Goal: Use online tool/utility: Utilize a website feature to perform a specific function

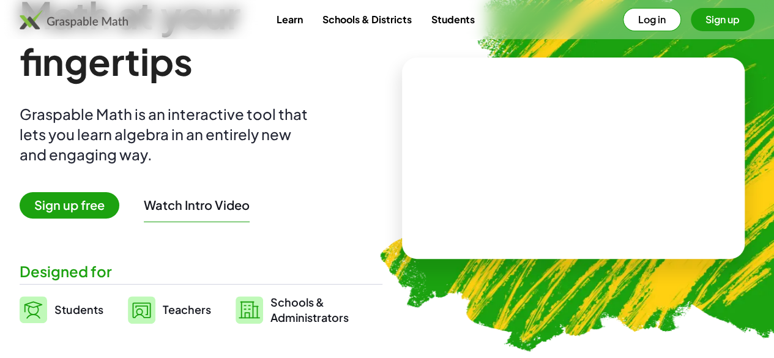
scroll to position [122, 0]
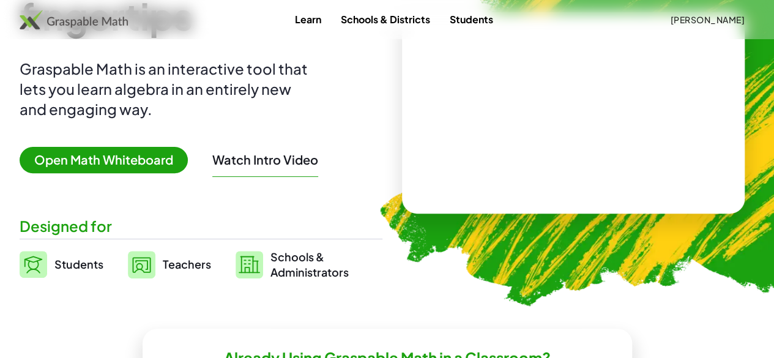
click at [349, 249] on span "Schools & Administrators" at bounding box center [309, 264] width 78 height 31
click at [168, 160] on span "Open Math Whiteboard" at bounding box center [104, 160] width 168 height 26
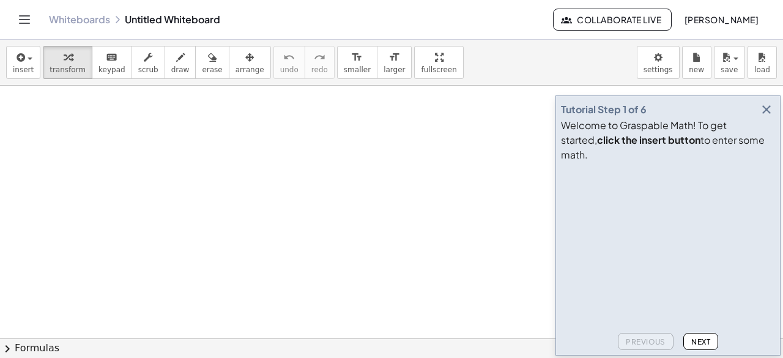
click at [767, 117] on icon "button" at bounding box center [766, 109] width 15 height 15
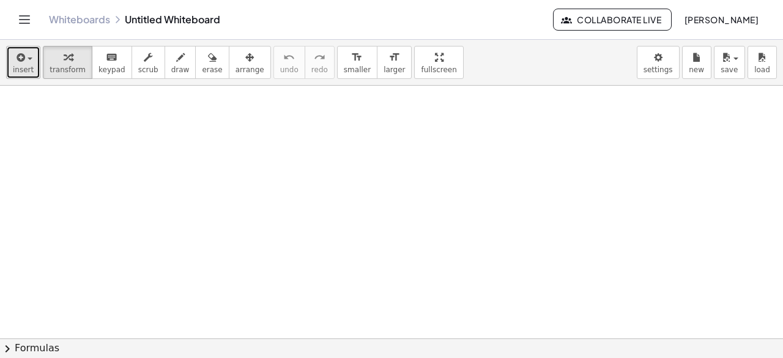
click at [20, 65] on span "insert" at bounding box center [23, 69] width 21 height 9
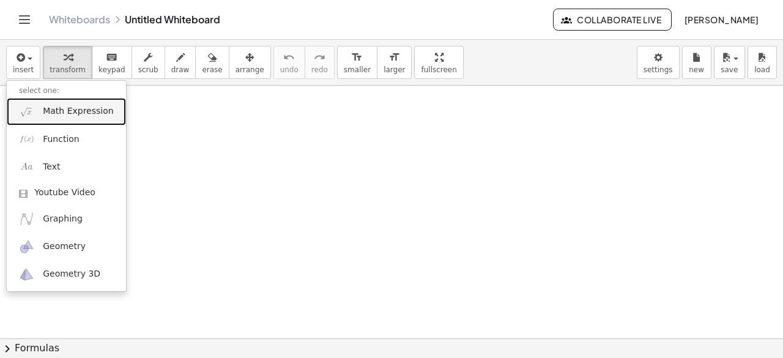
click at [76, 113] on span "Math Expression" at bounding box center [78, 111] width 70 height 12
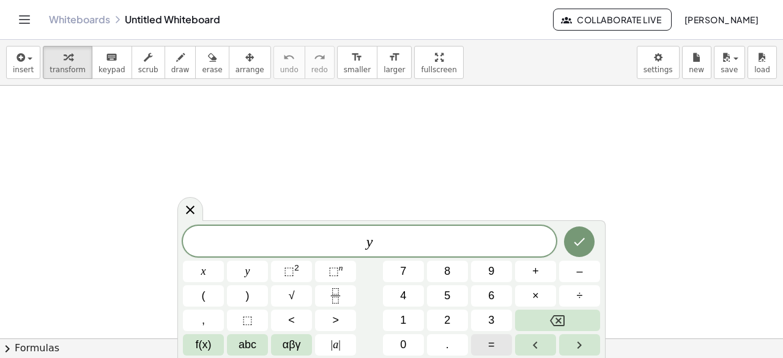
click at [481, 347] on button "=" at bounding box center [491, 344] width 41 height 21
click at [214, 277] on button "x" at bounding box center [203, 271] width 41 height 21
click at [294, 268] on sup "2" at bounding box center [296, 267] width 5 height 9
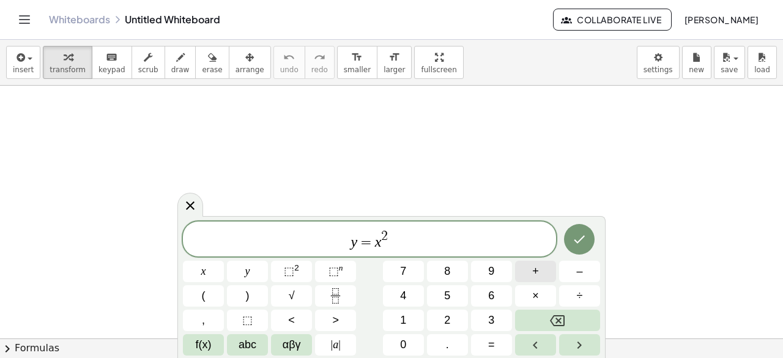
click at [538, 270] on span "+" at bounding box center [535, 271] width 7 height 17
click at [405, 315] on span "1" at bounding box center [403, 320] width 6 height 17
click at [571, 239] on button "Done" at bounding box center [579, 239] width 31 height 31
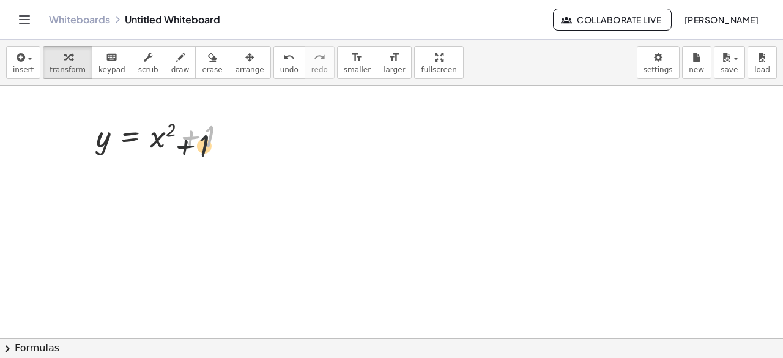
drag, startPoint x: 208, startPoint y: 146, endPoint x: 201, endPoint y: 157, distance: 13.4
click at [201, 157] on div "+ 1 y = + x 2 + 1" at bounding box center [162, 135] width 168 height 48
click at [224, 136] on div at bounding box center [229, 136] width 13 height 13
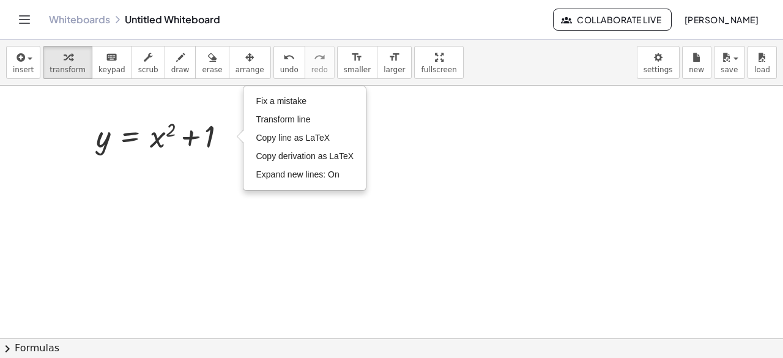
click at [235, 181] on div at bounding box center [391, 339] width 783 height 506
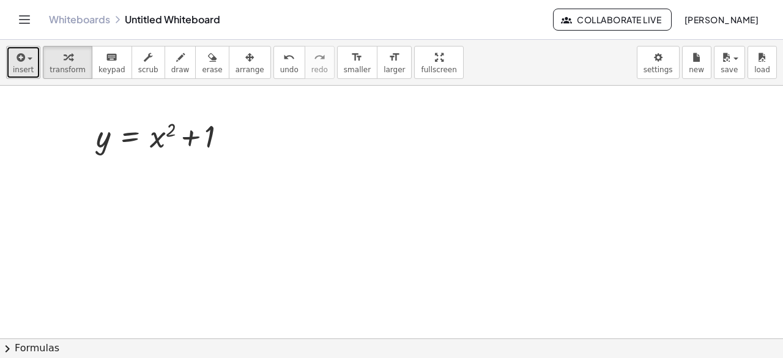
click at [33, 62] on button "insert" at bounding box center [23, 62] width 34 height 33
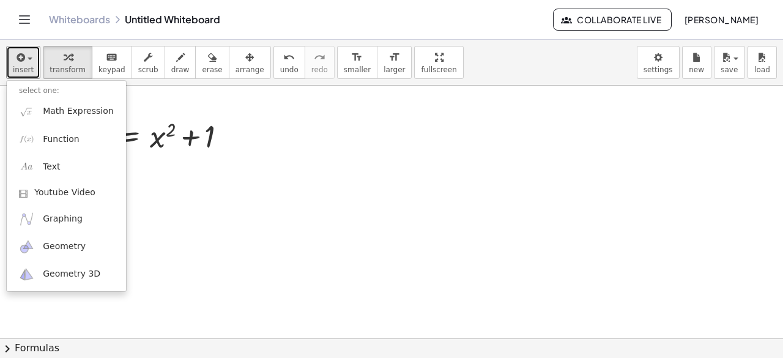
click at [242, 176] on div at bounding box center [391, 339] width 783 height 506
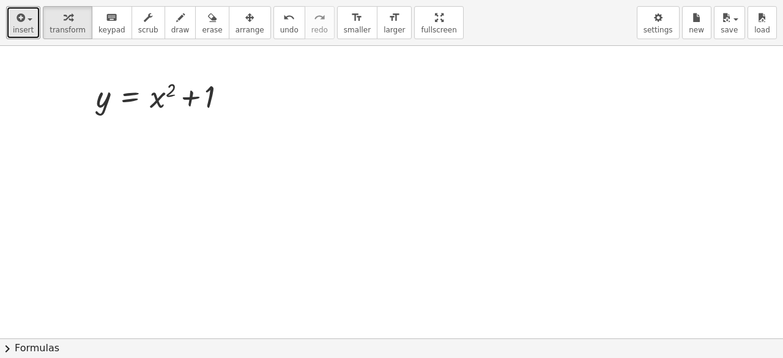
click at [400, 124] on div "insert select one: Math Expression Function Text Youtube Video Graphing Geometr…" at bounding box center [391, 179] width 783 height 358
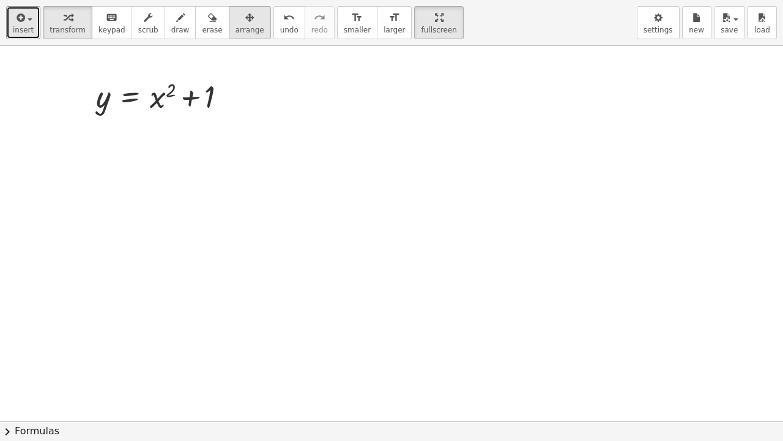
click at [236, 11] on div "button" at bounding box center [250, 17] width 29 height 15
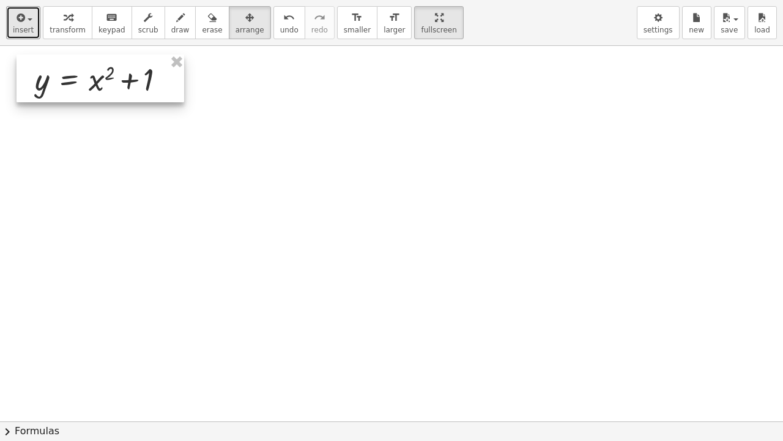
drag, startPoint x: 183, startPoint y: 94, endPoint x: 125, endPoint y: 76, distance: 60.6
click at [125, 76] on div at bounding box center [101, 78] width 168 height 48
click at [231, 141] on div at bounding box center [391, 421] width 783 height 750
click at [286, 162] on div at bounding box center [391, 421] width 783 height 750
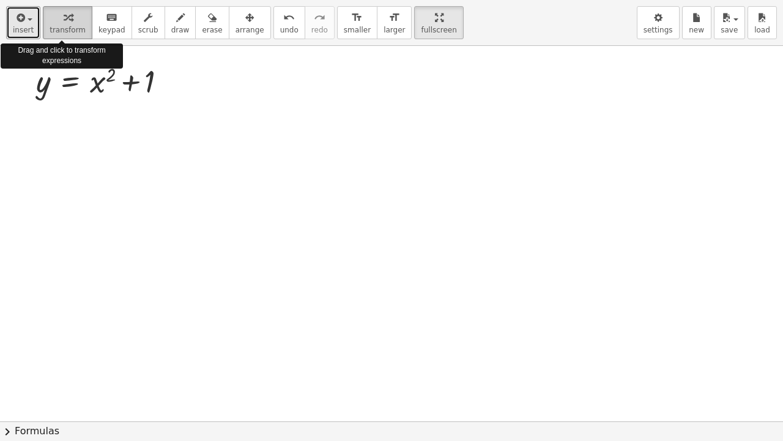
click at [68, 26] on span "transform" at bounding box center [68, 30] width 36 height 9
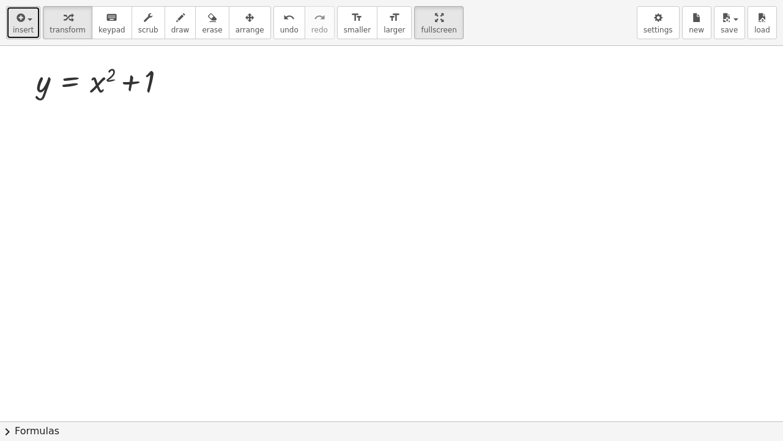
click at [28, 34] on button "insert" at bounding box center [23, 22] width 34 height 33
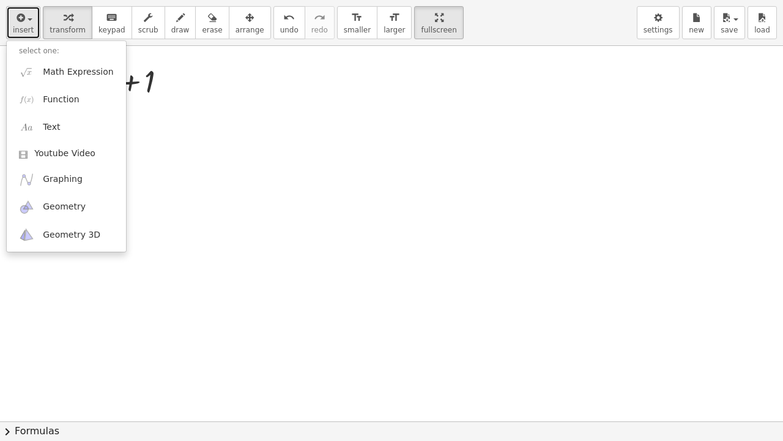
click at [27, 26] on span "insert" at bounding box center [23, 30] width 21 height 9
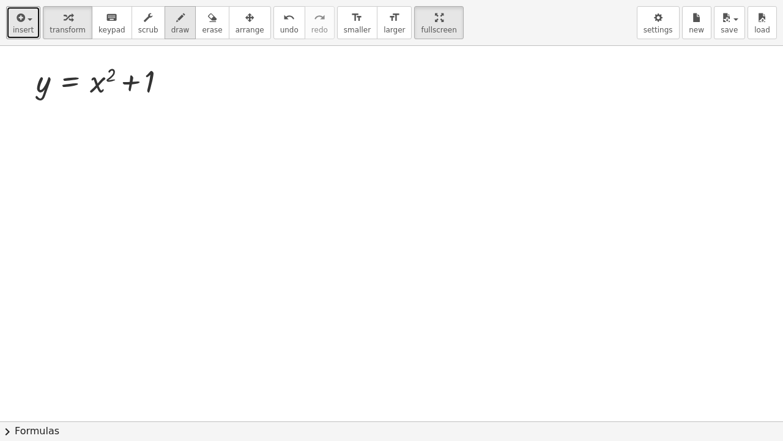
click at [165, 24] on button "draw" at bounding box center [181, 22] width 32 height 33
drag, startPoint x: 229, startPoint y: 76, endPoint x: 236, endPoint y: 95, distance: 20.1
click at [236, 95] on div at bounding box center [391, 421] width 783 height 750
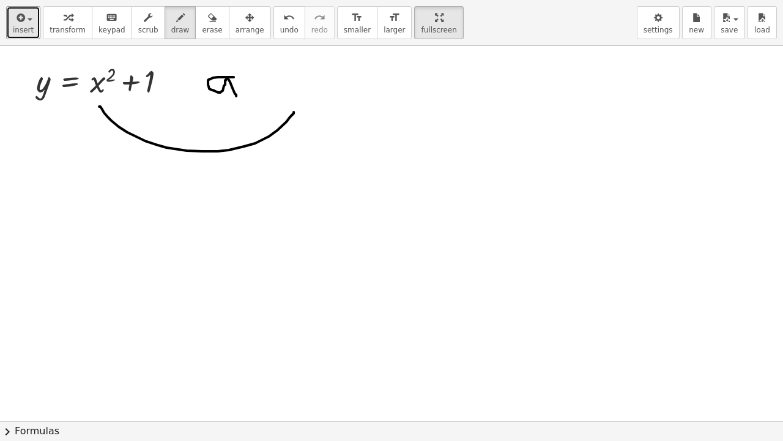
drag, startPoint x: 99, startPoint y: 106, endPoint x: 294, endPoint y: 111, distance: 194.6
click at [294, 111] on div at bounding box center [391, 421] width 783 height 750
drag, startPoint x: 113, startPoint y: 63, endPoint x: 105, endPoint y: 66, distance: 8.5
click at [106, 65] on div at bounding box center [391, 421] width 783 height 750
click at [208, 22] on icon "button" at bounding box center [212, 17] width 9 height 15
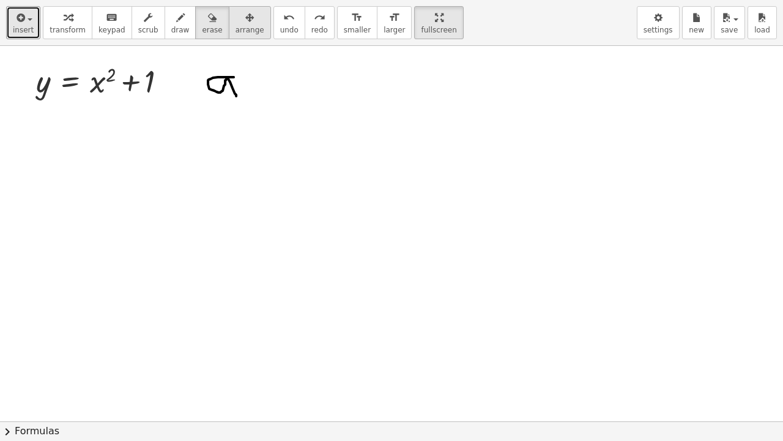
click at [245, 16] on icon "button" at bounding box center [249, 17] width 9 height 15
click at [171, 28] on span "draw" at bounding box center [180, 30] width 18 height 9
click at [174, 24] on button "draw" at bounding box center [181, 22] width 32 height 33
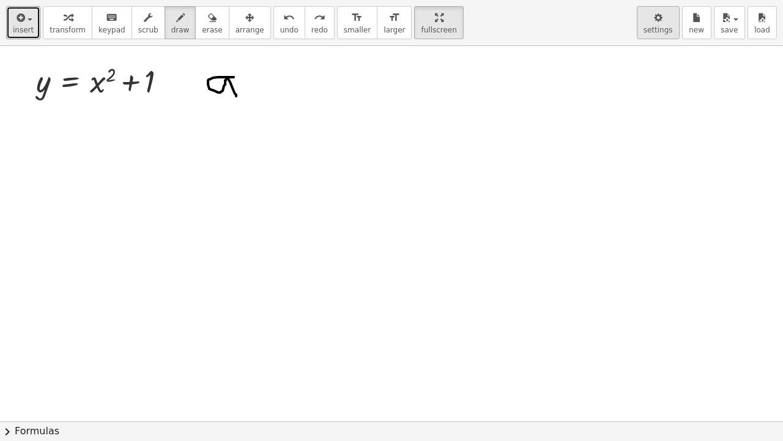
click at [666, 21] on div "button" at bounding box center [658, 17] width 29 height 15
click at [655, 31] on span "settings" at bounding box center [658, 30] width 29 height 9
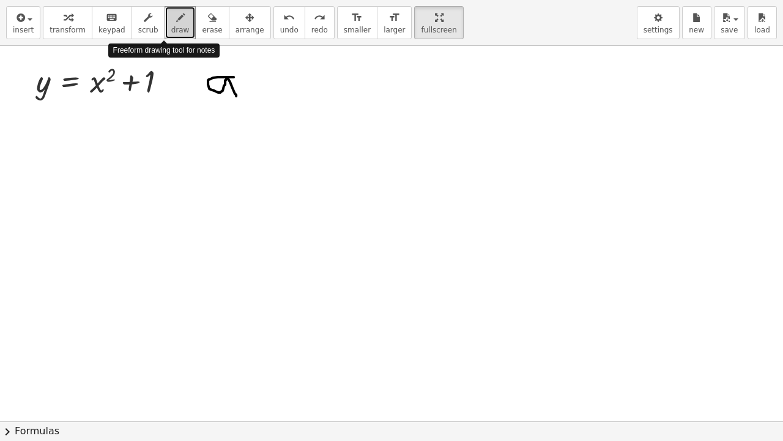
click at [165, 18] on button "draw" at bounding box center [181, 22] width 32 height 33
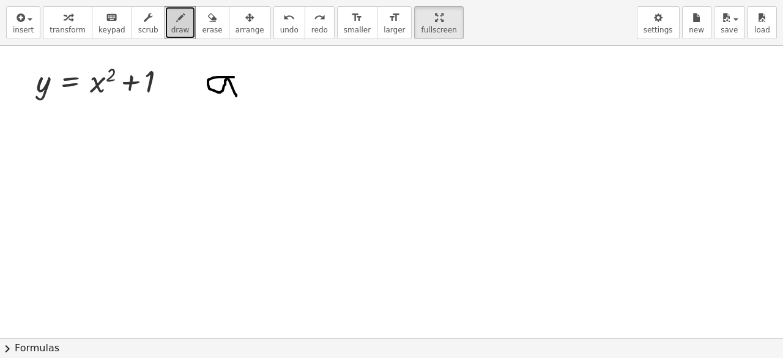
scroll to position [2264, 0]
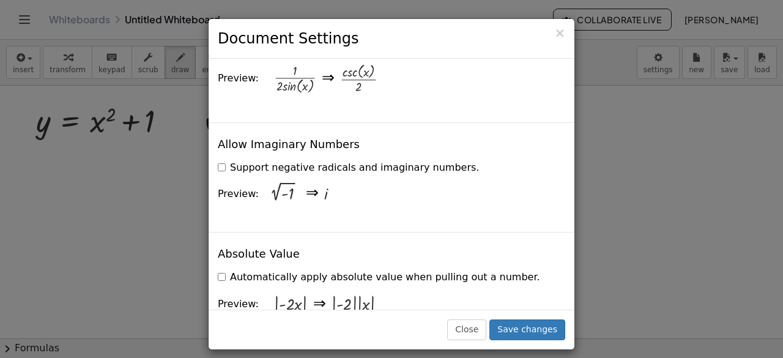
click at [555, 36] on h3 "Document Settings" at bounding box center [392, 38] width 348 height 21
click at [563, 34] on span "×" at bounding box center [559, 33] width 11 height 15
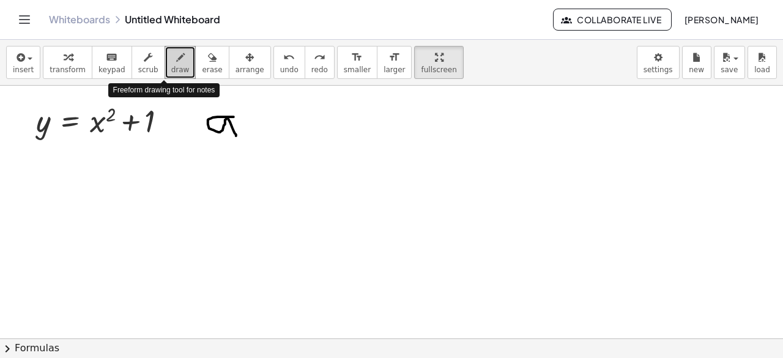
drag, startPoint x: 169, startPoint y: 69, endPoint x: 163, endPoint y: 64, distance: 7.4
click at [176, 64] on icon "button" at bounding box center [180, 57] width 9 height 15
drag, startPoint x: 163, startPoint y: 64, endPoint x: 155, endPoint y: 67, distance: 9.1
click at [165, 67] on button "draw" at bounding box center [181, 62] width 32 height 33
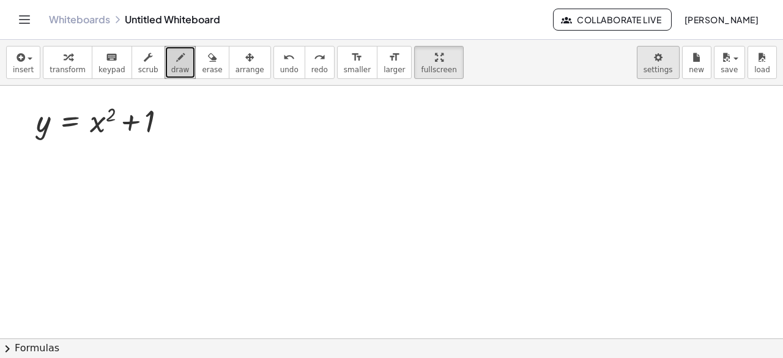
click at [661, 62] on body "Graspable Math Activities Whiteboards Classes Account v1.28.5 | Privacy policy …" at bounding box center [391, 179] width 783 height 358
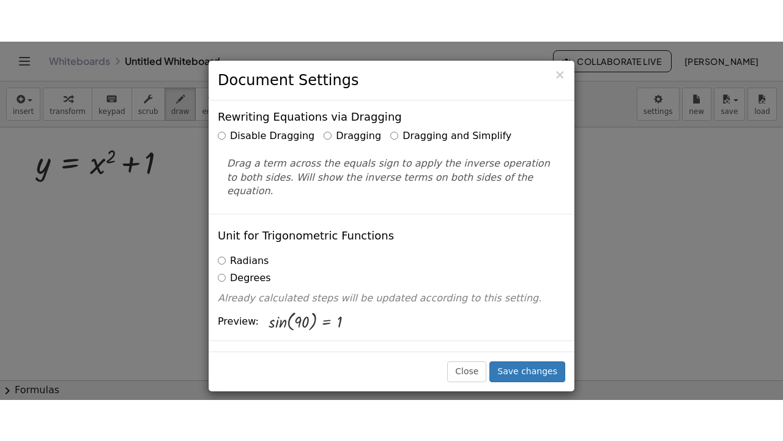
scroll to position [0, 0]
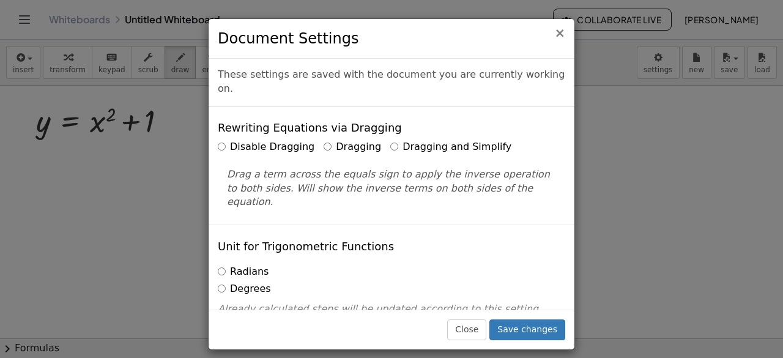
click at [562, 35] on span "×" at bounding box center [559, 33] width 11 height 15
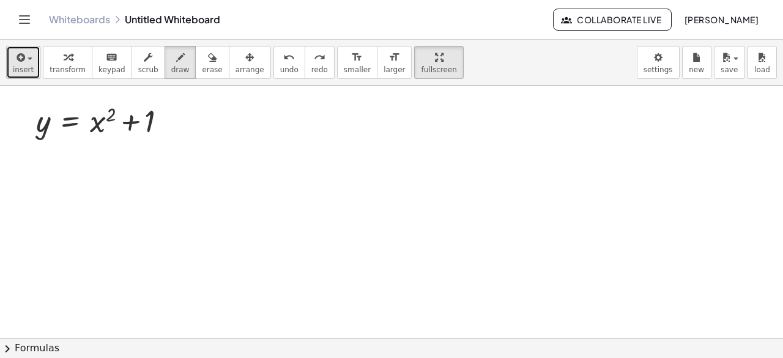
click at [25, 57] on span "button" at bounding box center [26, 58] width 2 height 9
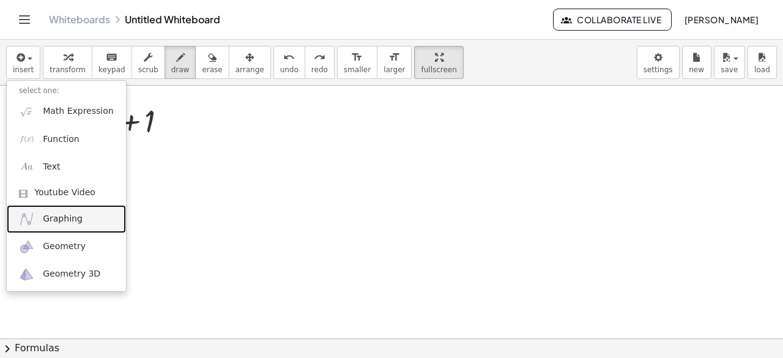
click at [69, 217] on span "Graphing" at bounding box center [63, 219] width 40 height 12
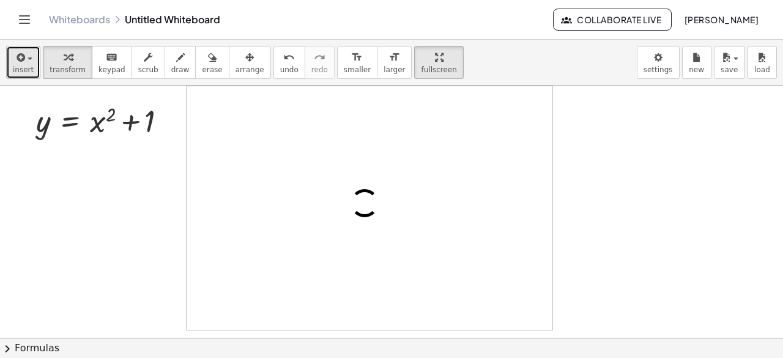
click at [25, 54] on span "button" at bounding box center [26, 58] width 2 height 9
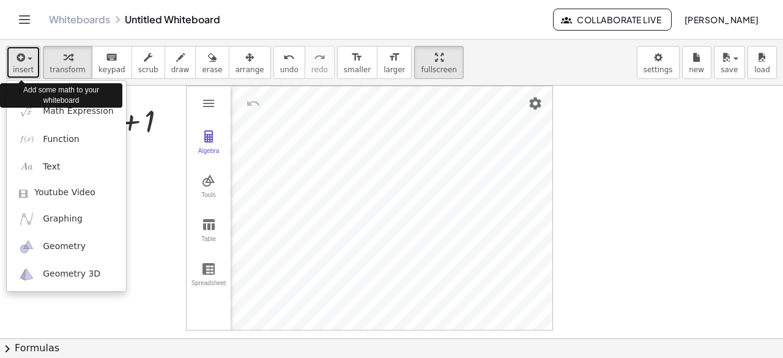
click at [25, 56] on span "button" at bounding box center [26, 58] width 2 height 9
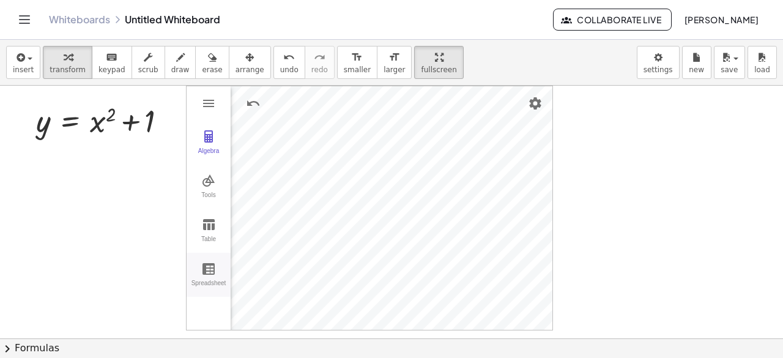
click at [217, 266] on button "Spreadsheet" at bounding box center [209, 275] width 44 height 44
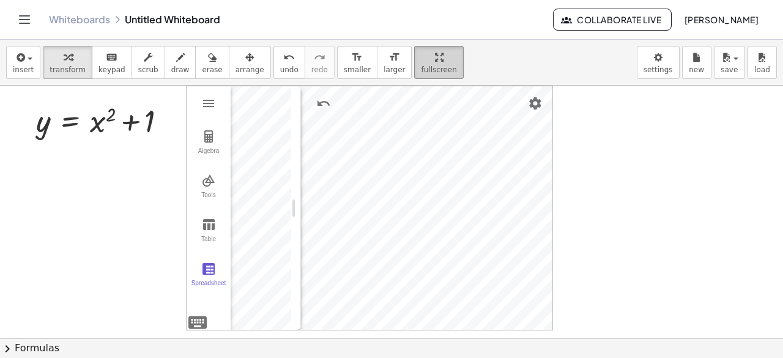
click at [435, 64] on icon "button" at bounding box center [439, 57] width 9 height 15
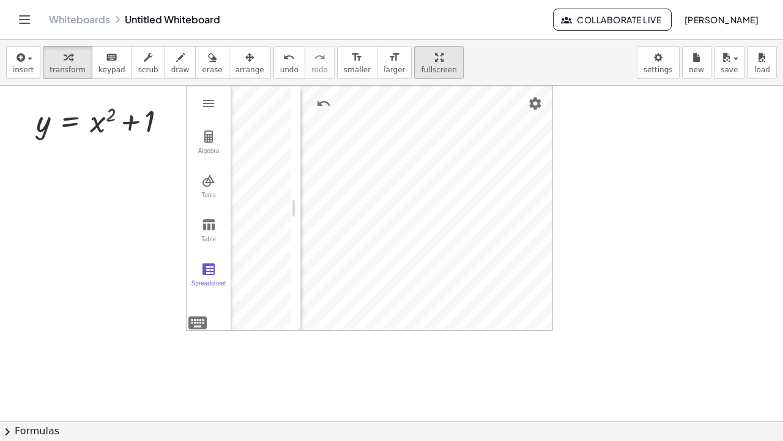
click at [401, 109] on div "insert select one: Math Expression Function Text Youtube Video Graphing Geometr…" at bounding box center [391, 240] width 783 height 401
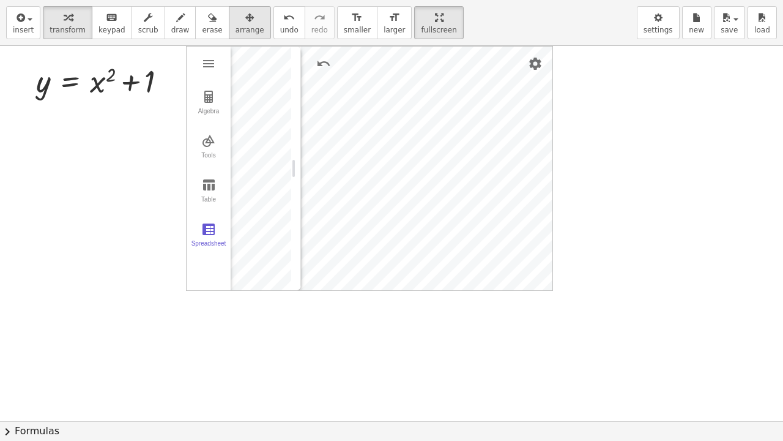
click at [245, 22] on icon "button" at bounding box center [249, 17] width 9 height 15
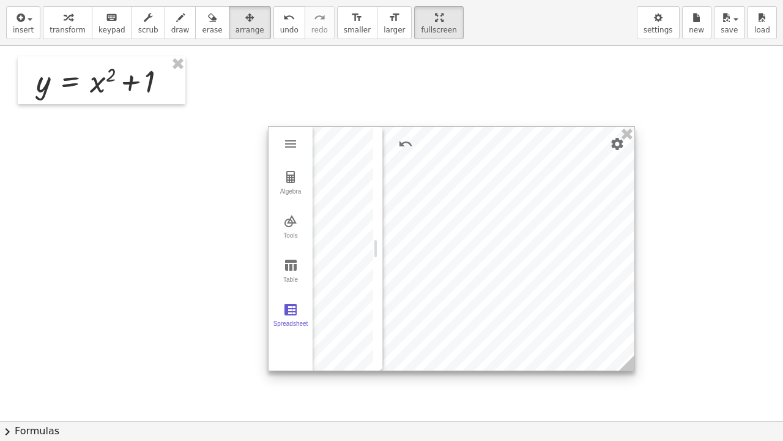
drag, startPoint x: 444, startPoint y: 188, endPoint x: 500, endPoint y: 245, distance: 80.5
click at [523, 267] on div at bounding box center [452, 249] width 366 height 244
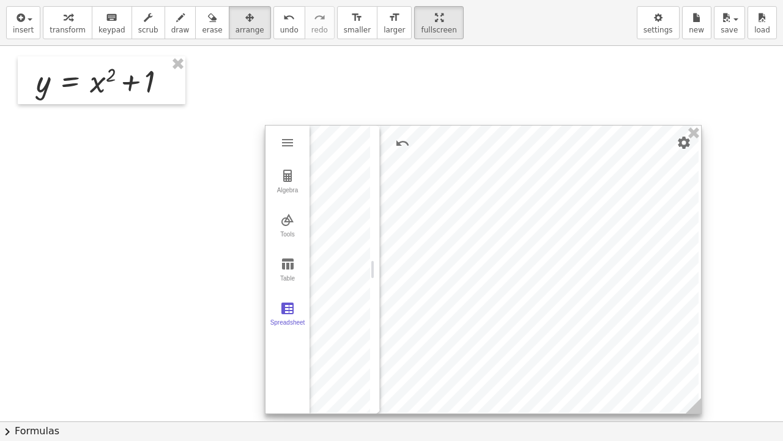
drag, startPoint x: 650, startPoint y: 387, endPoint x: 683, endPoint y: 401, distance: 36.2
click at [693, 357] on icon at bounding box center [693, 405] width 15 height 15
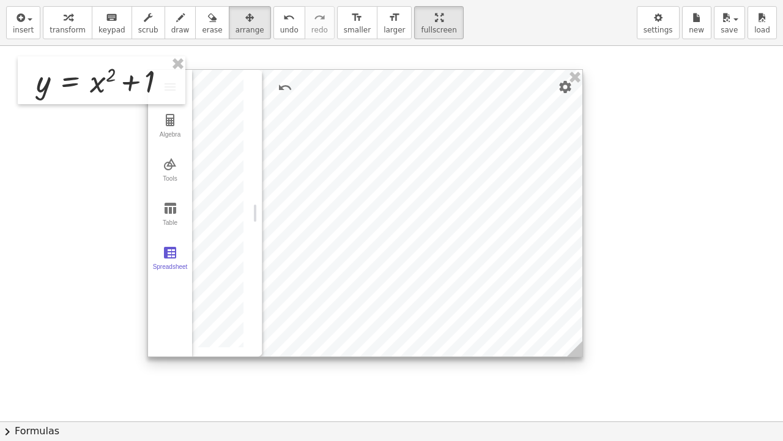
drag, startPoint x: 585, startPoint y: 340, endPoint x: 386, endPoint y: 259, distance: 214.6
click at [386, 260] on div at bounding box center [365, 213] width 434 height 286
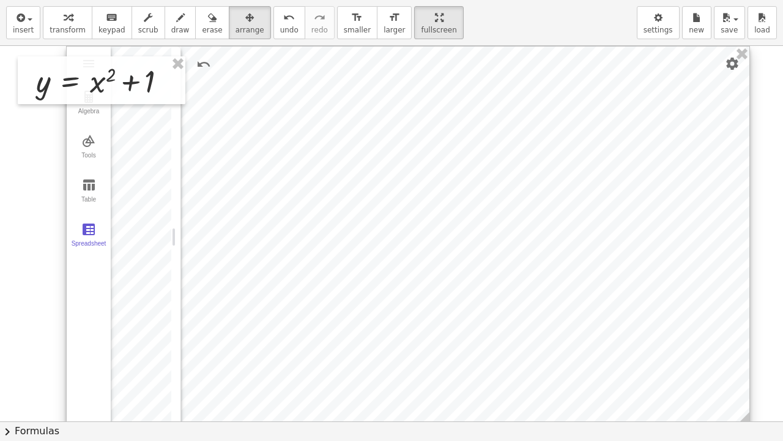
drag, startPoint x: 497, startPoint y: 329, endPoint x: 745, endPoint y: 423, distance: 265.7
click at [745, 357] on div "insert select one: Math Expression Function Text Youtube Video Graphing Geometr…" at bounding box center [391, 220] width 783 height 441
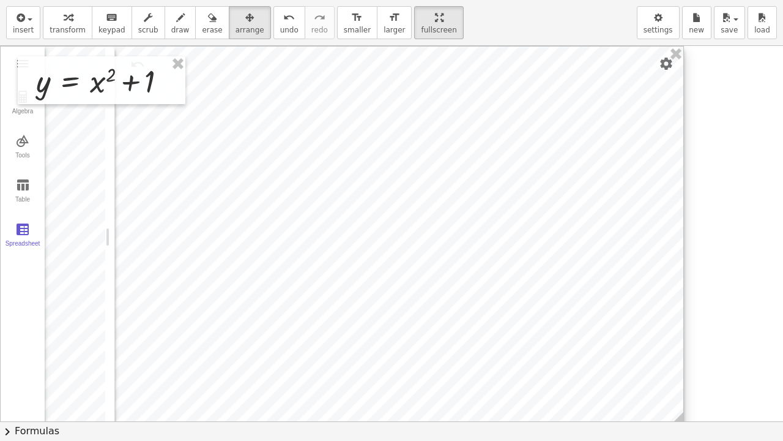
drag, startPoint x: 668, startPoint y: 388, endPoint x: 568, endPoint y: 354, distance: 106.0
click at [563, 354] on div at bounding box center [342, 236] width 683 height 381
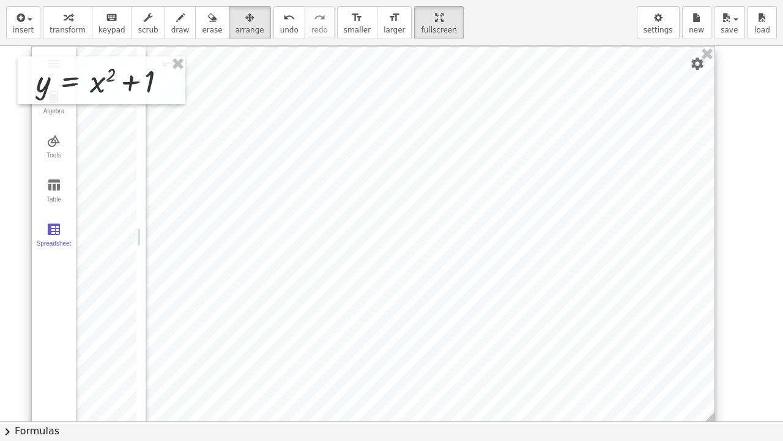
drag, startPoint x: 548, startPoint y: 350, endPoint x: 554, endPoint y: 329, distance: 21.5
click at [554, 329] on div at bounding box center [373, 236] width 683 height 381
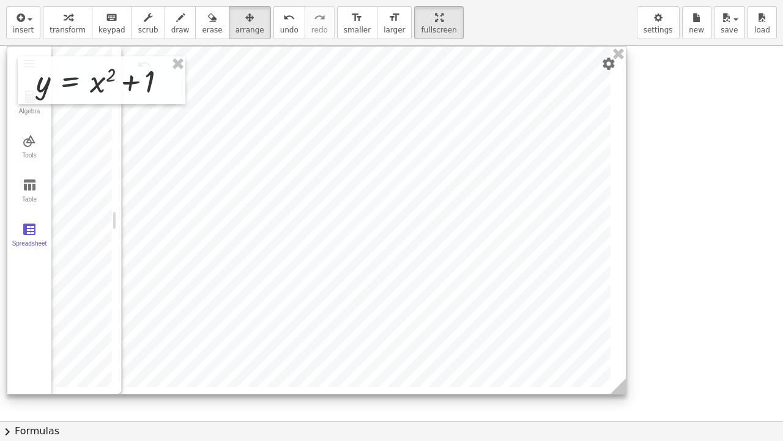
drag, startPoint x: 687, startPoint y: 416, endPoint x: 623, endPoint y: 382, distance: 72.5
click at [623, 357] on icon at bounding box center [618, 385] width 15 height 15
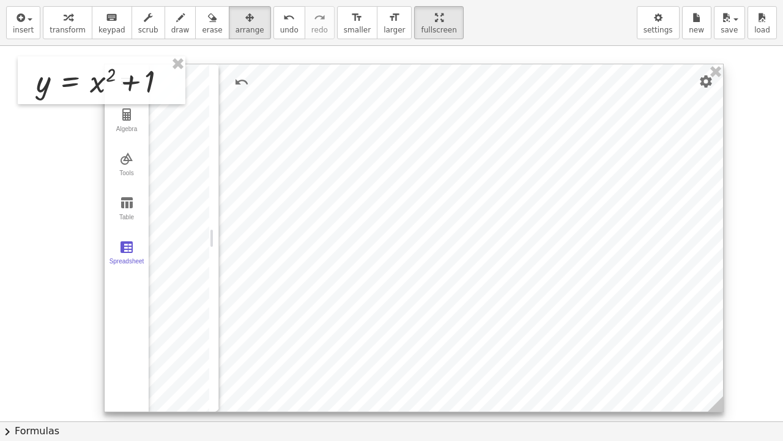
drag, startPoint x: 485, startPoint y: 305, endPoint x: 579, endPoint y: 319, distance: 94.7
click at [584, 323] on div at bounding box center [414, 237] width 619 height 347
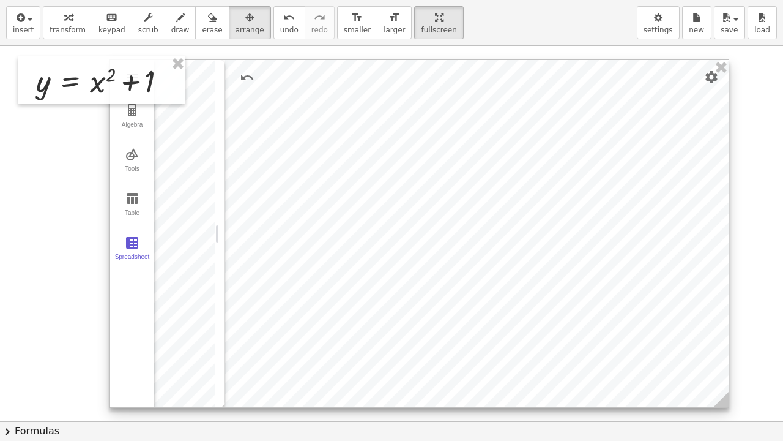
drag, startPoint x: 515, startPoint y: 284, endPoint x: 519, endPoint y: 279, distance: 6.5
click at [519, 279] on div at bounding box center [419, 233] width 619 height 347
drag, startPoint x: 217, startPoint y: 230, endPoint x: 347, endPoint y: 232, distance: 130.3
click at [348, 232] on div "Graphing Calculator" at bounding box center [351, 233] width 10 height 347
drag, startPoint x: 261, startPoint y: 226, endPoint x: 252, endPoint y: 228, distance: 8.7
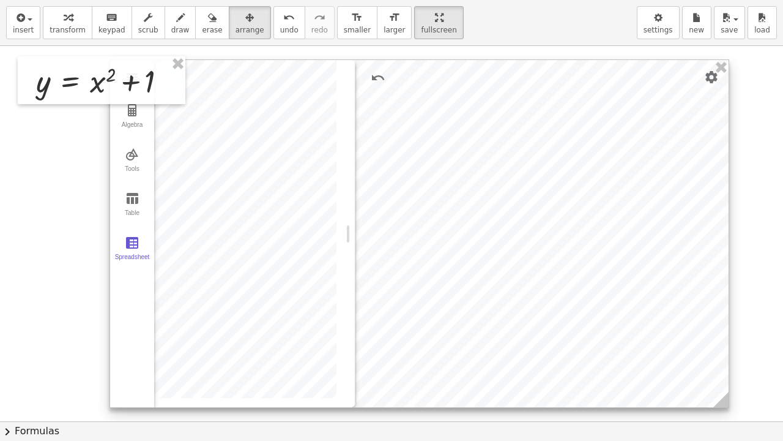
click at [354, 174] on div "Graphing Calculator" at bounding box center [351, 233] width 10 height 347
drag, startPoint x: 261, startPoint y: 235, endPoint x: 222, endPoint y: 235, distance: 38.5
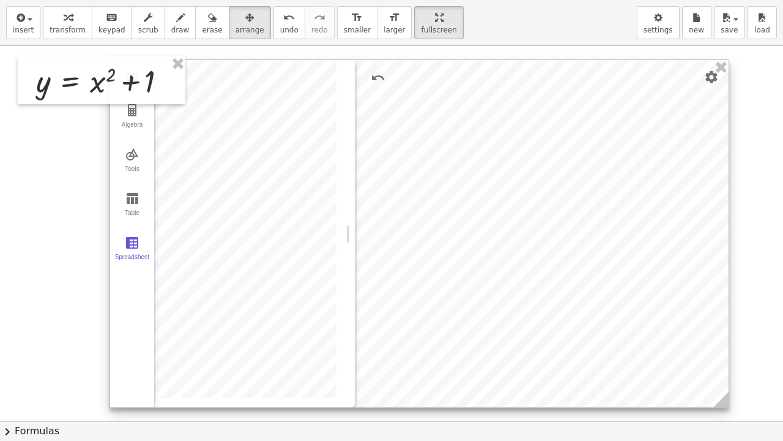
drag, startPoint x: 259, startPoint y: 72, endPoint x: 221, endPoint y: 81, distance: 38.3
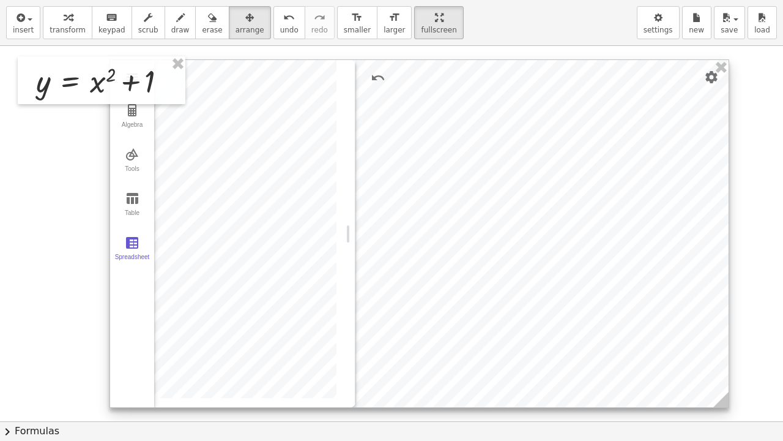
drag, startPoint x: 297, startPoint y: 68, endPoint x: 258, endPoint y: 74, distance: 39.0
drag, startPoint x: 350, startPoint y: 233, endPoint x: 273, endPoint y: 249, distance: 78.1
click at [273, 249] on div "Graphing Calculator" at bounding box center [274, 233] width 10 height 347
click at [737, 215] on div at bounding box center [391, 421] width 783 height 750
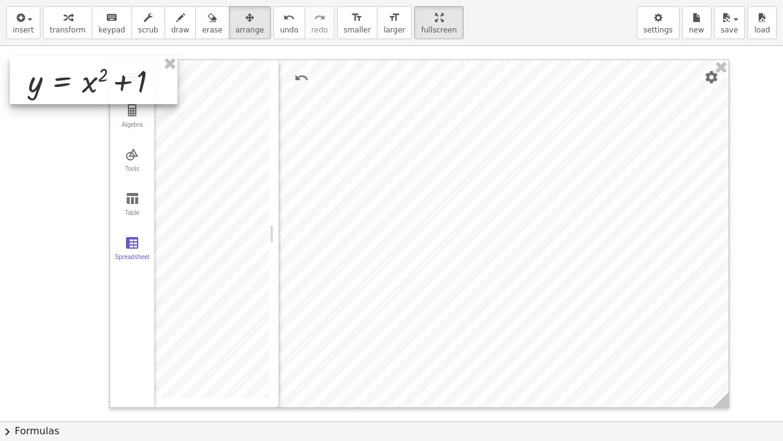
drag, startPoint x: 129, startPoint y: 70, endPoint x: 117, endPoint y: 67, distance: 12.5
click at [117, 67] on div at bounding box center [94, 80] width 168 height 48
click at [104, 29] on span "keypad" at bounding box center [112, 30] width 27 height 9
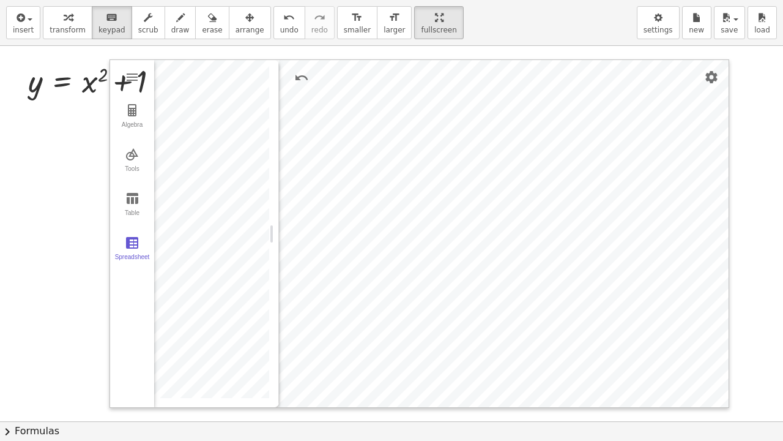
click at [70, 174] on div at bounding box center [391, 421] width 783 height 750
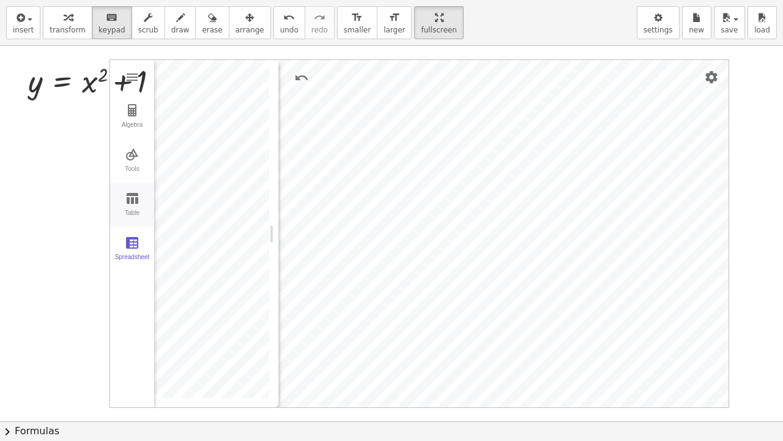
click at [131, 207] on button "Table" at bounding box center [132, 204] width 44 height 44
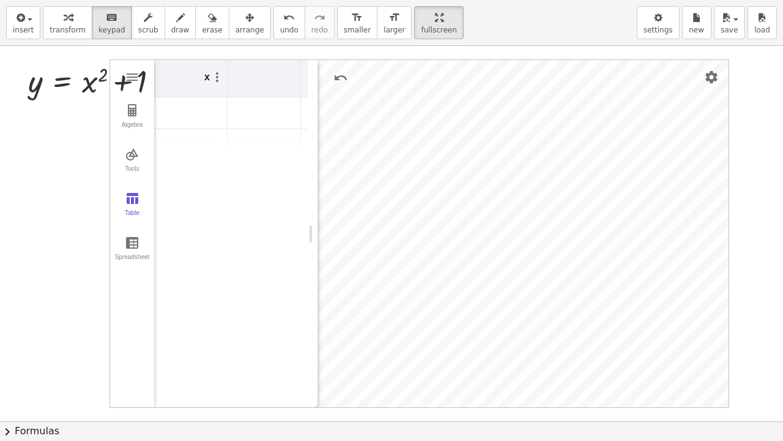
drag, startPoint x: 269, startPoint y: 237, endPoint x: 308, endPoint y: 242, distance: 39.4
click at [308, 242] on div "Graphing Calculator" at bounding box center [313, 233] width 10 height 347
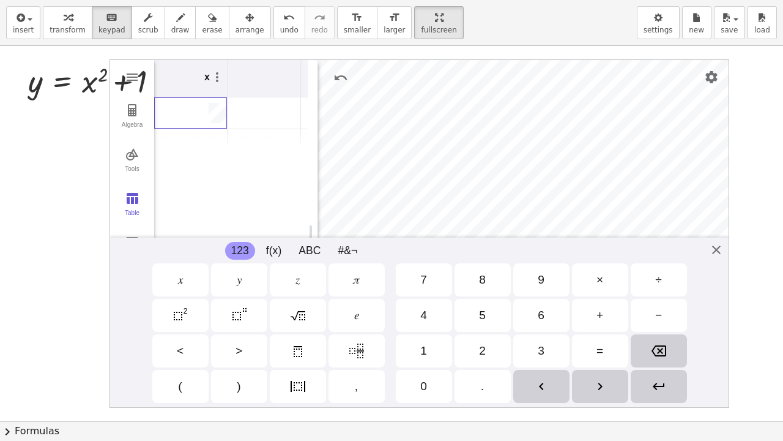
click at [192, 105] on td "Graphing Calculator" at bounding box center [190, 113] width 73 height 32
click at [213, 133] on td "Graphing Calculator" at bounding box center [190, 145] width 73 height 32
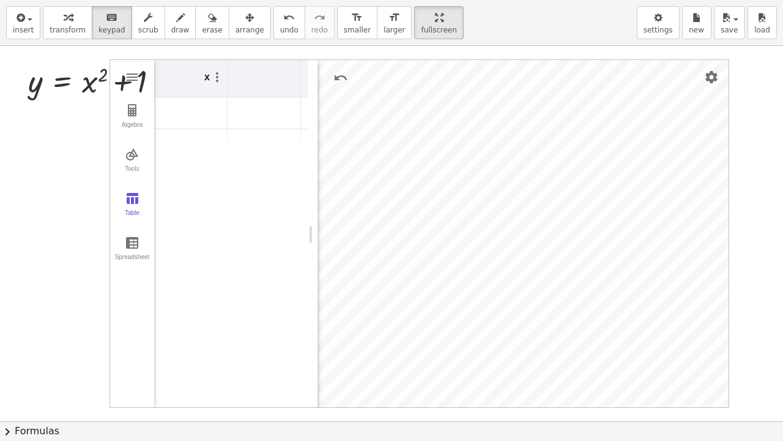
click at [216, 168] on div "x" at bounding box center [231, 234] width 154 height 348
click at [215, 143] on div "Graphing Calculator" at bounding box center [185, 145] width 63 height 20
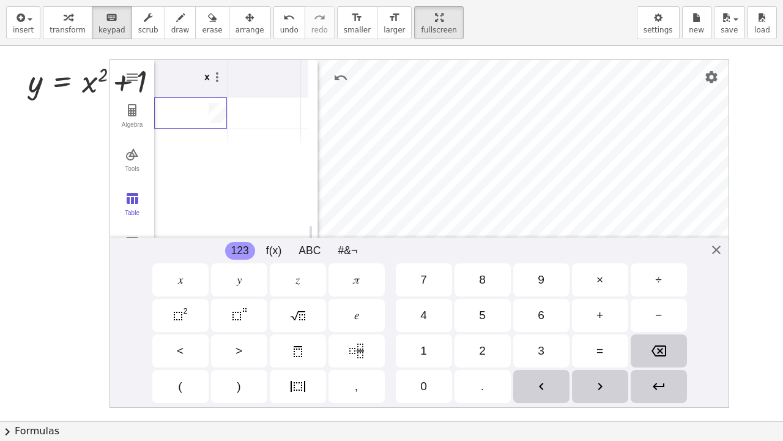
click at [212, 116] on td "Graphing Calculator" at bounding box center [190, 113] width 73 height 32
click at [207, 133] on td "Graphing Calculator" at bounding box center [190, 145] width 73 height 32
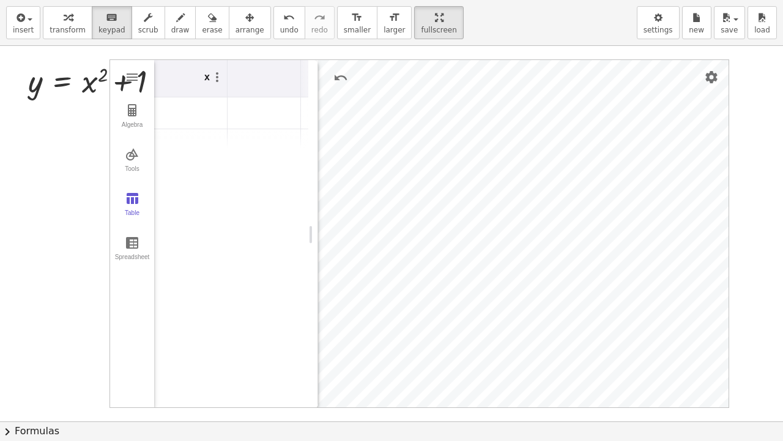
click at [218, 141] on td "Graphing Calculator" at bounding box center [190, 145] width 73 height 32
click at [214, 133] on td "Graphing Calculator" at bounding box center [190, 145] width 73 height 32
click at [217, 113] on td "Graphing Calculator" at bounding box center [190, 113] width 73 height 32
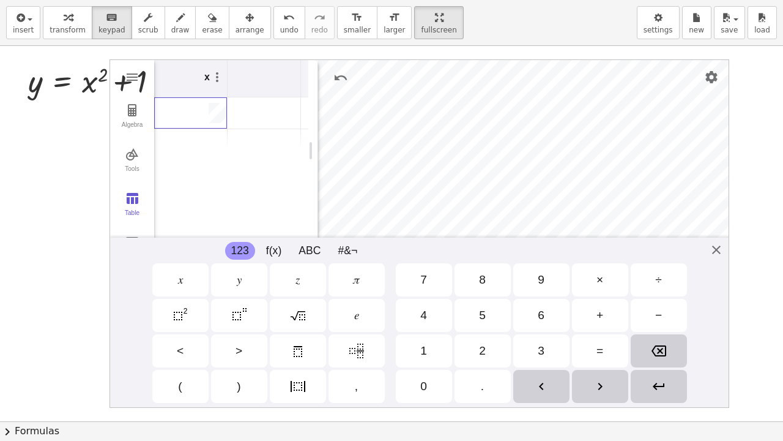
click at [421, 357] on div "0" at bounding box center [423, 386] width 7 height 15
click at [428, 346] on div "1" at bounding box center [424, 350] width 56 height 33
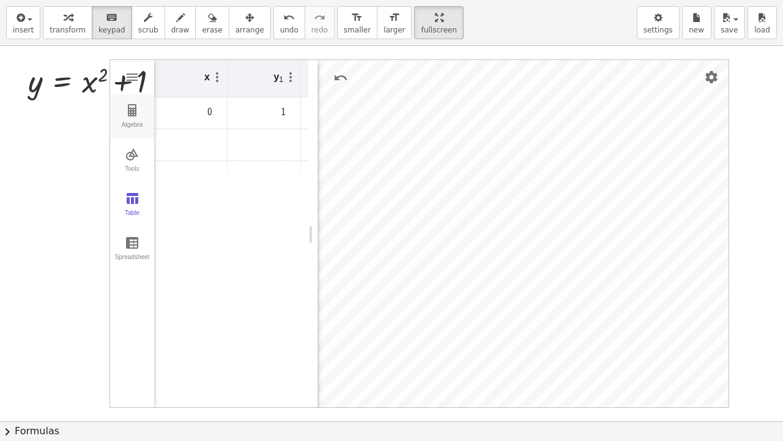
click at [131, 127] on div "Algebra" at bounding box center [132, 129] width 39 height 17
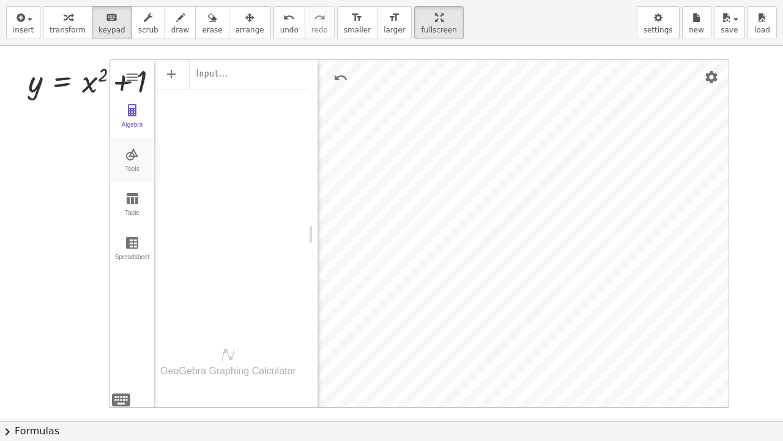
click at [132, 165] on div "Tools" at bounding box center [132, 173] width 39 height 17
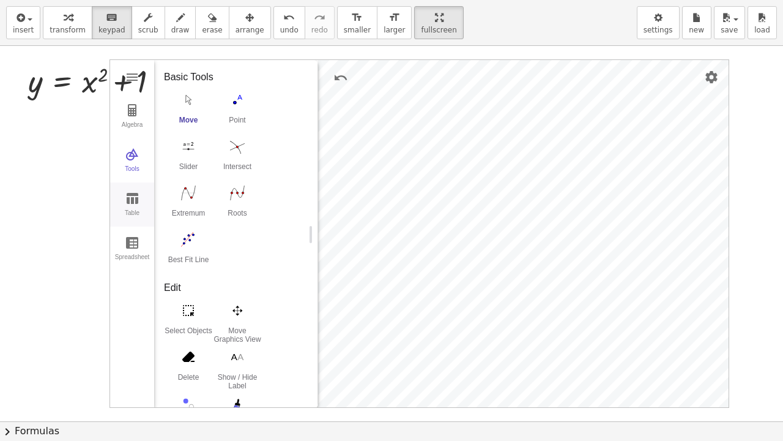
click at [132, 196] on img "Graphing Calculator" at bounding box center [132, 198] width 15 height 15
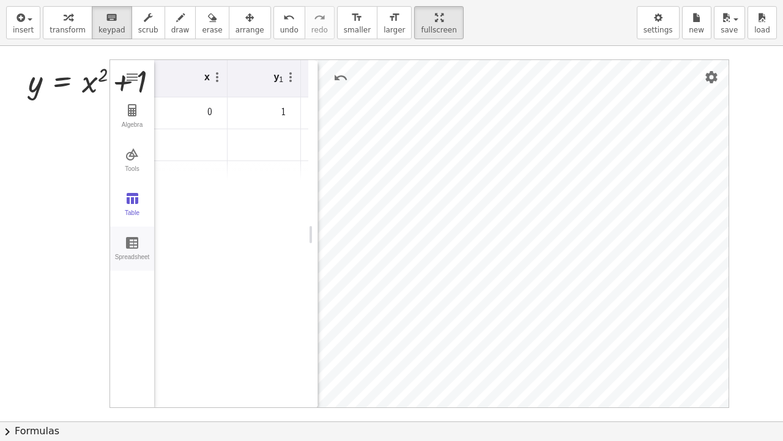
click at [132, 231] on button "Spreadsheet" at bounding box center [132, 248] width 44 height 44
click at [134, 209] on div "Table" at bounding box center [132, 217] width 39 height 17
drag, startPoint x: 228, startPoint y: 83, endPoint x: 218, endPoint y: 83, distance: 9.8
click at [218, 83] on tr "x y 1" at bounding box center [301, 78] width 294 height 37
click at [219, 81] on img "Graphing Calculator" at bounding box center [217, 77] width 15 height 15
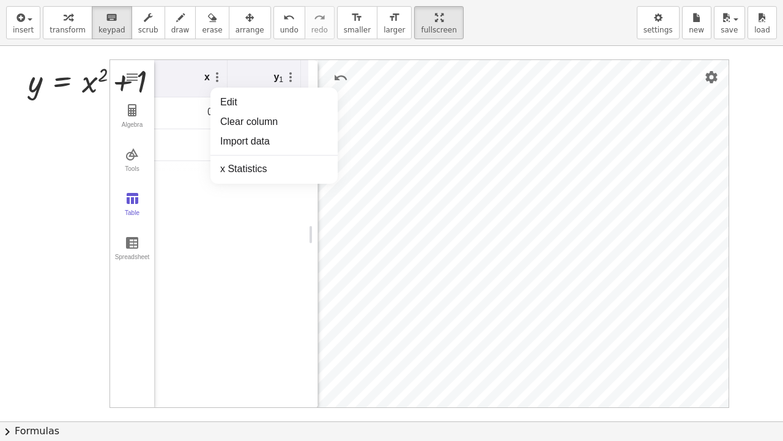
click at [250, 73] on th "y 1" at bounding box center [264, 78] width 73 height 37
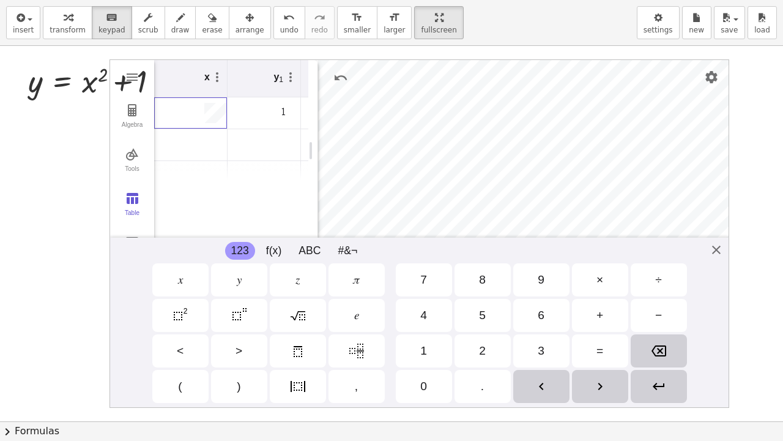
click at [218, 112] on td "0" at bounding box center [190, 113] width 73 height 32
click at [232, 76] on th "y 1" at bounding box center [264, 78] width 73 height 37
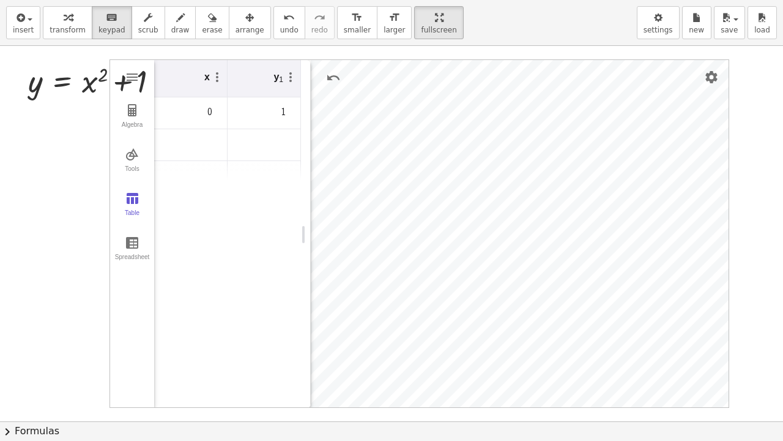
drag, startPoint x: 313, startPoint y: 218, endPoint x: 306, endPoint y: 218, distance: 7.3
click at [306, 218] on div "Graphing Calculator" at bounding box center [306, 234] width 10 height 348
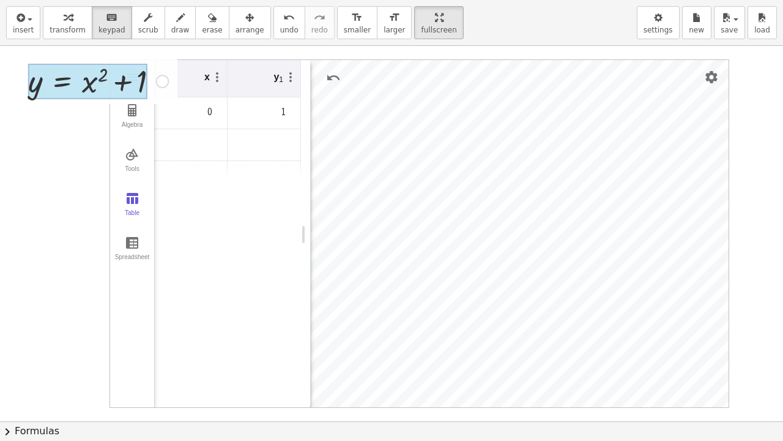
click at [79, 78] on div at bounding box center [87, 81] width 119 height 35
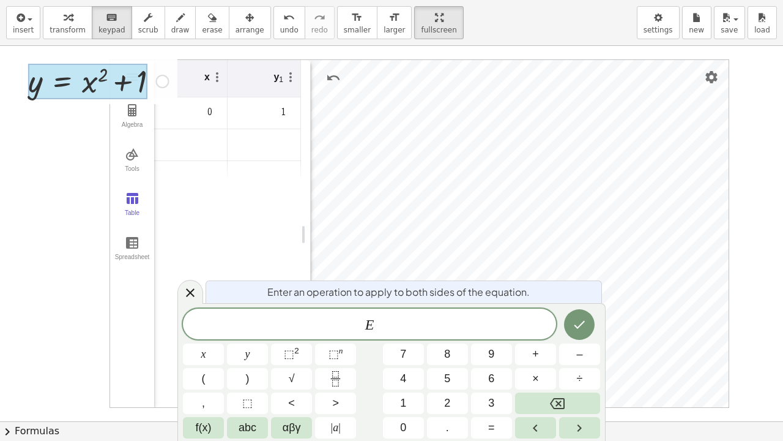
click at [738, 209] on div at bounding box center [391, 421] width 783 height 750
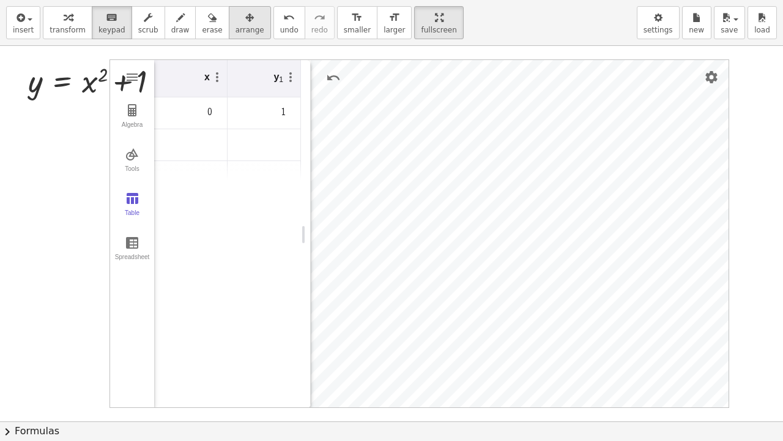
click at [245, 23] on icon "button" at bounding box center [249, 17] width 9 height 15
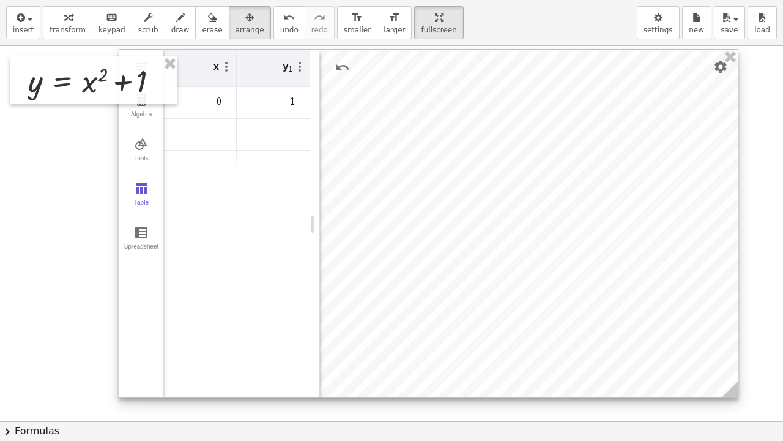
drag, startPoint x: 322, startPoint y: 158, endPoint x: 329, endPoint y: 147, distance: 13.2
click at [329, 147] on div at bounding box center [428, 223] width 619 height 347
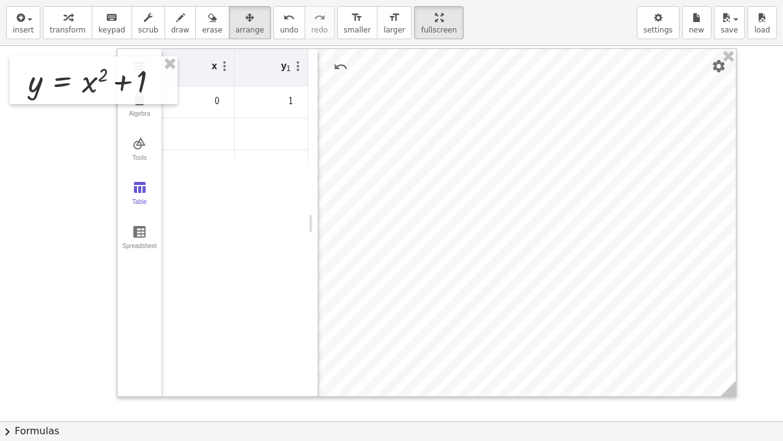
drag, startPoint x: 731, startPoint y: 396, endPoint x: 725, endPoint y: 392, distance: 7.1
click at [725, 357] on div "y = + x 2 + 1 Fix a mistake Transform line Copy line as LaTeX Copy derivation a…" at bounding box center [391, 421] width 783 height 750
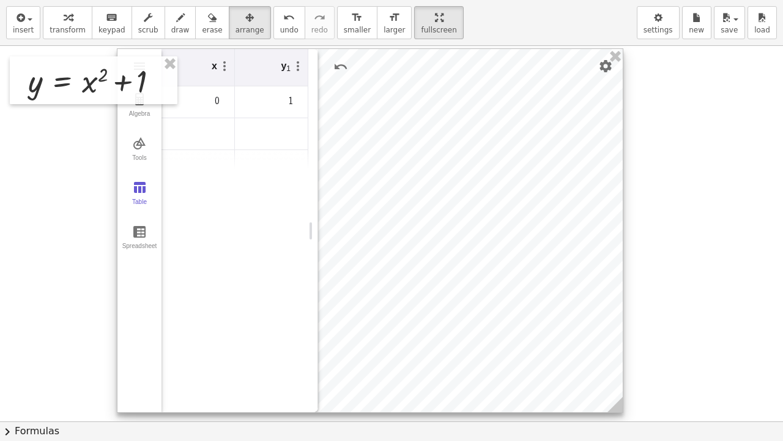
drag, startPoint x: 725, startPoint y: 390, endPoint x: 612, endPoint y: 406, distance: 114.3
click at [612, 357] on circle at bounding box center [617, 406] width 21 height 21
drag, startPoint x: 266, startPoint y: 330, endPoint x: 338, endPoint y: 340, distance: 72.2
click at [338, 340] on div "Algebra Tools Table Spreadsheet Input… GeoGebra Graphing Calculator Basic Tools…" at bounding box center [370, 230] width 507 height 364
drag, startPoint x: 201, startPoint y: 377, endPoint x: 219, endPoint y: 377, distance: 18.4
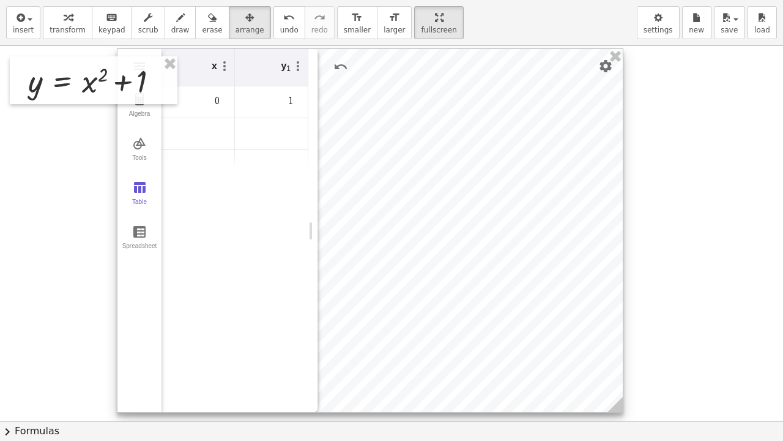
click at [219, 357] on div "x y 1 0 1" at bounding box center [235, 230] width 147 height 363
drag, startPoint x: 117, startPoint y: 399, endPoint x: 377, endPoint y: 275, distance: 287.3
click at [142, 357] on div "Algebra Tools Table Spreadsheet" at bounding box center [139, 230] width 44 height 363
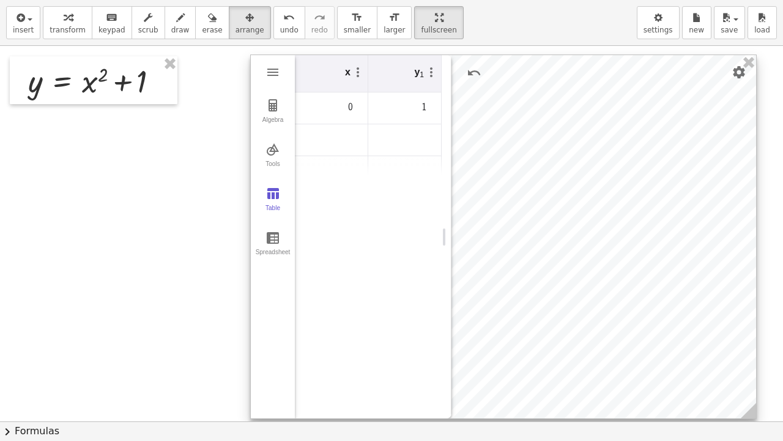
drag, startPoint x: 602, startPoint y: 108, endPoint x: 735, endPoint y: 114, distance: 133.5
click at [735, 114] on div at bounding box center [503, 236] width 505 height 363
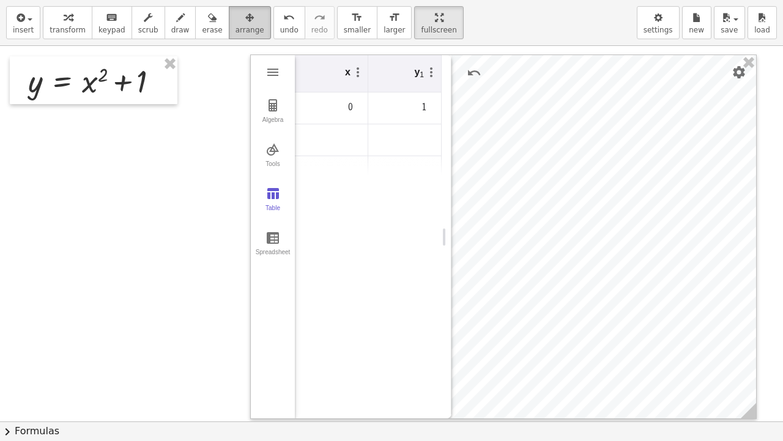
click at [236, 21] on div "button" at bounding box center [250, 17] width 29 height 15
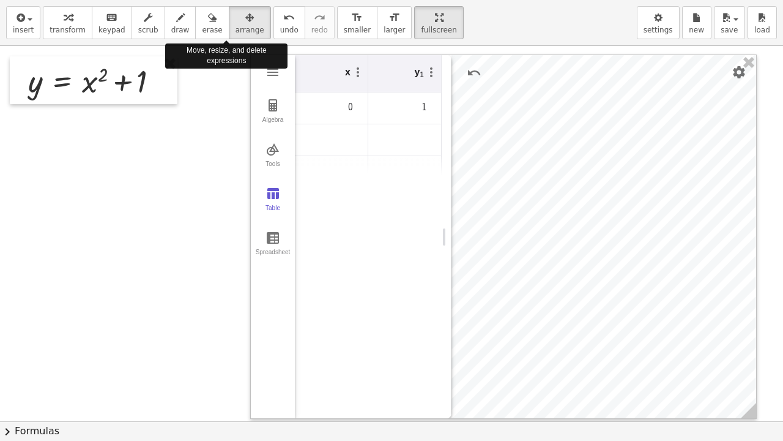
click at [214, 120] on div at bounding box center [391, 421] width 783 height 750
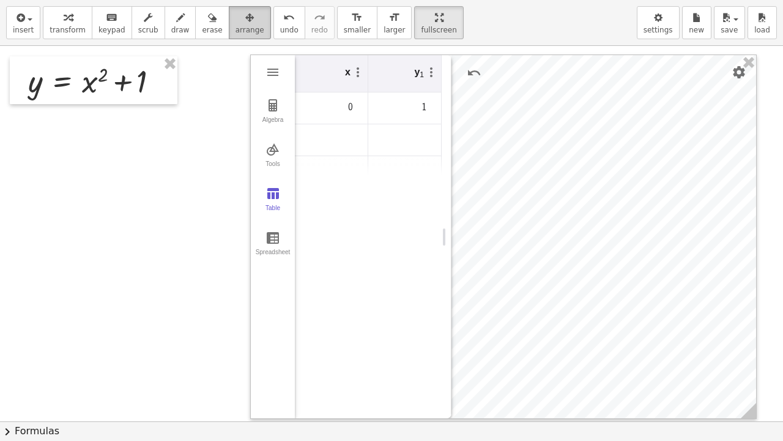
click at [229, 6] on button "arrange" at bounding box center [250, 22] width 42 height 33
click at [236, 29] on span "arrange" at bounding box center [250, 30] width 29 height 9
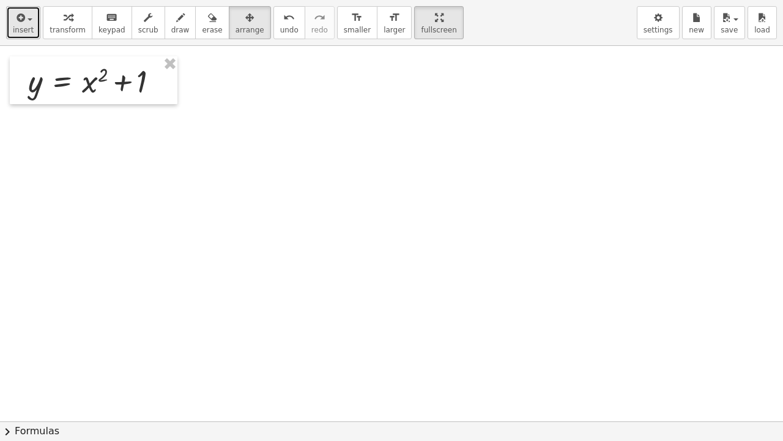
click at [28, 38] on button "insert" at bounding box center [23, 22] width 34 height 33
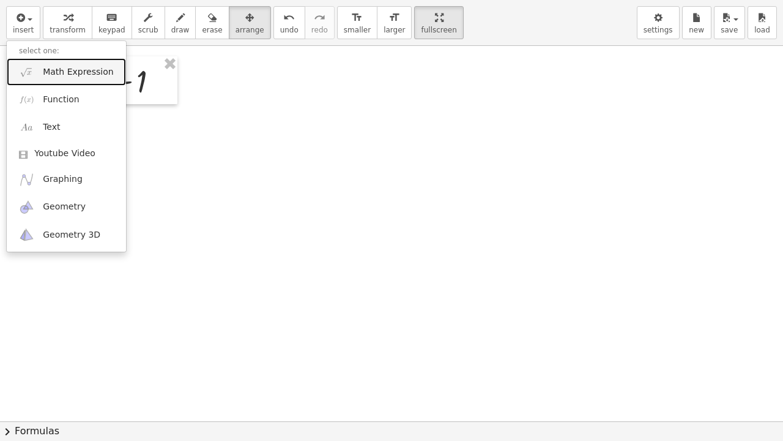
click at [49, 77] on span "Math Expression" at bounding box center [78, 72] width 70 height 12
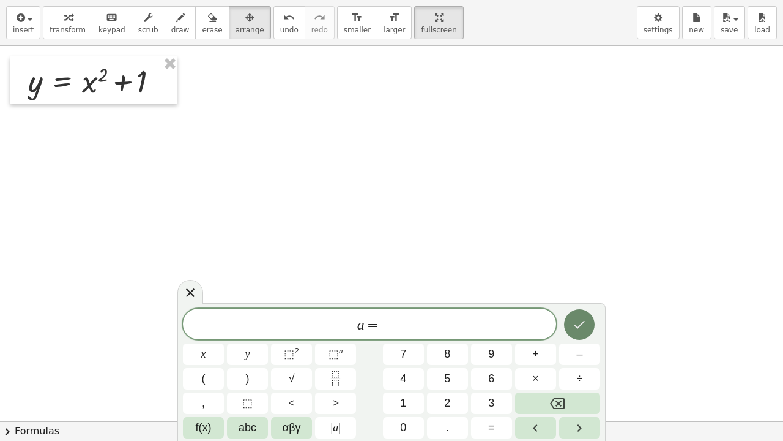
click at [580, 323] on icon "Done" at bounding box center [579, 324] width 15 height 15
click at [224, 343] on div at bounding box center [203, 353] width 41 height 21
click at [576, 319] on icon "Done" at bounding box center [579, 324] width 15 height 15
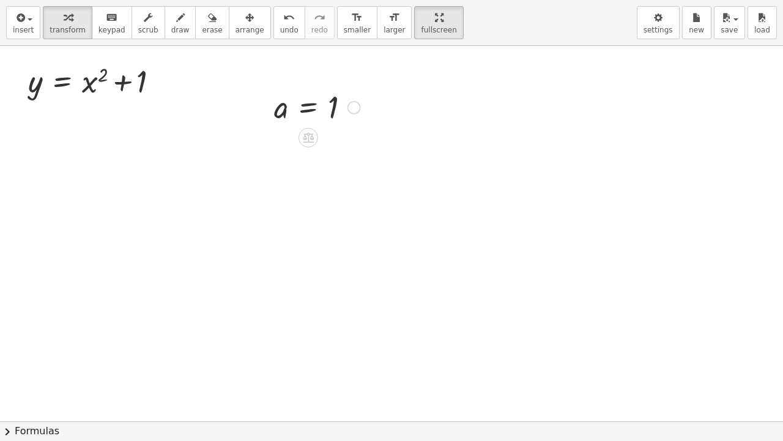
drag, startPoint x: 295, startPoint y: 128, endPoint x: 302, endPoint y: 106, distance: 23.0
click at [302, 106] on div "a = 1" at bounding box center [313, 106] width 114 height 46
click at [314, 106] on div at bounding box center [317, 106] width 99 height 40
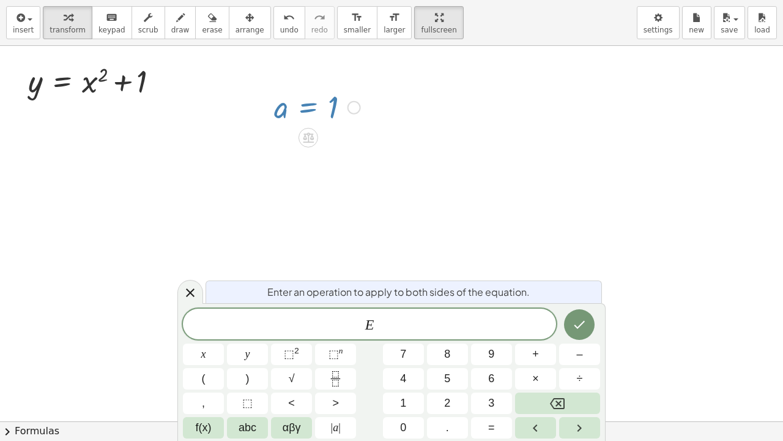
click at [456, 86] on div at bounding box center [391, 421] width 783 height 750
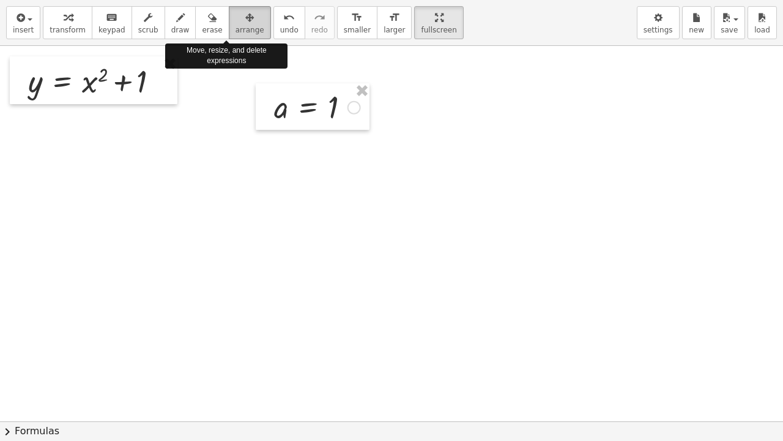
drag, startPoint x: 226, startPoint y: 28, endPoint x: 250, endPoint y: 43, distance: 28.0
click at [236, 28] on span "arrange" at bounding box center [250, 30] width 29 height 9
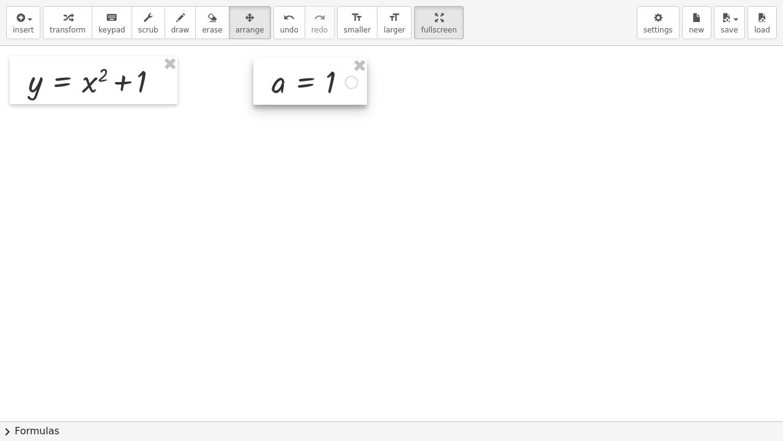
drag, startPoint x: 305, startPoint y: 111, endPoint x: 303, endPoint y: 86, distance: 25.2
click at [303, 86] on div at bounding box center [310, 81] width 114 height 46
click at [357, 173] on div at bounding box center [391, 421] width 783 height 750
click at [100, 26] on span "keypad" at bounding box center [112, 30] width 27 height 9
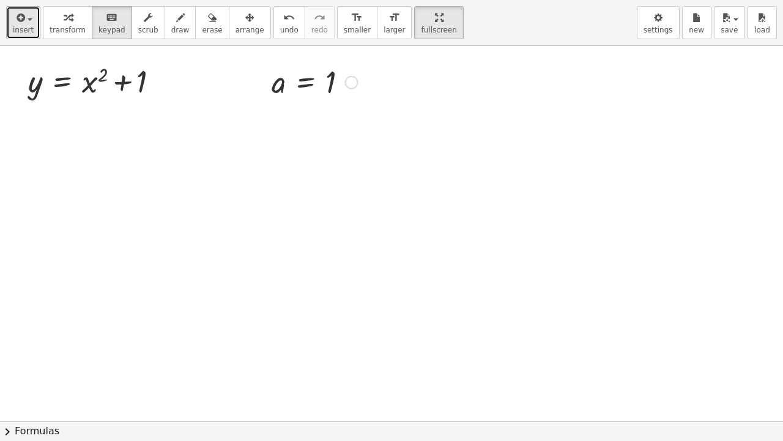
click at [21, 18] on icon "button" at bounding box center [19, 17] width 11 height 15
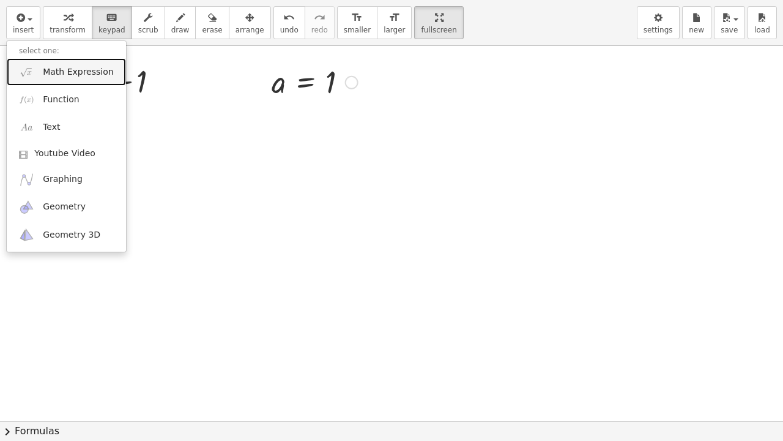
click at [45, 75] on span "Math Expression" at bounding box center [78, 72] width 70 height 12
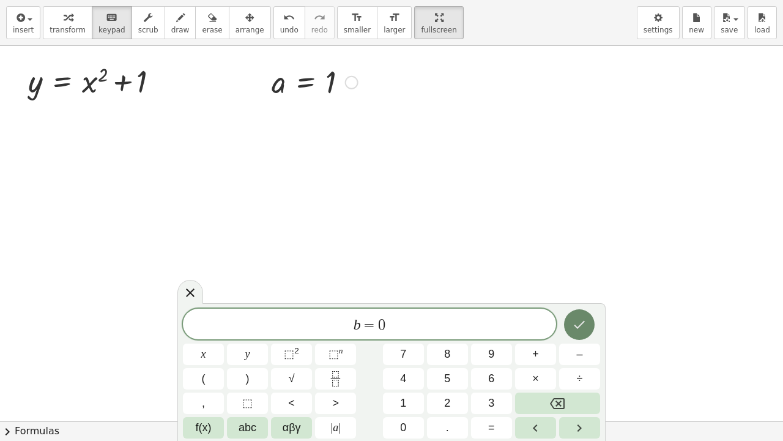
click at [567, 330] on button "Done" at bounding box center [579, 324] width 31 height 31
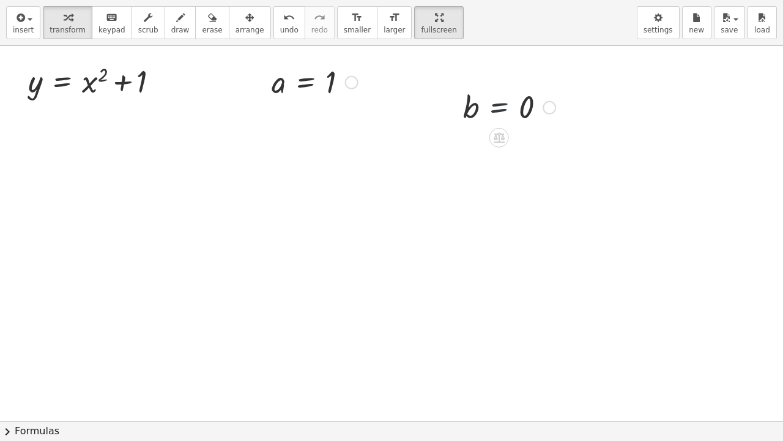
click at [485, 115] on div at bounding box center [509, 106] width 105 height 40
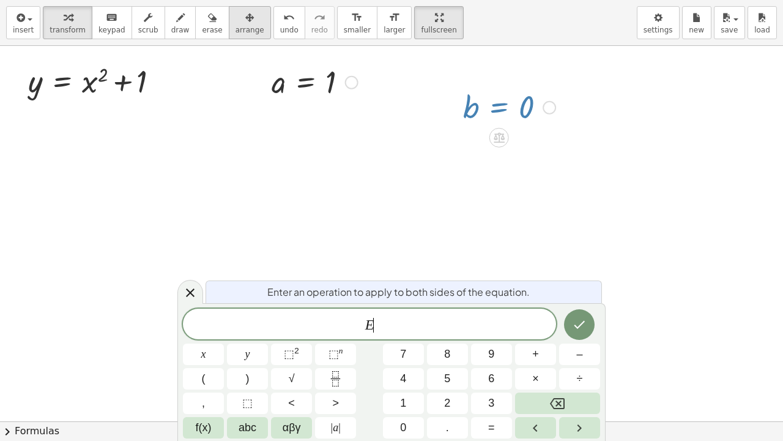
click at [236, 32] on span "arrange" at bounding box center [250, 30] width 29 height 9
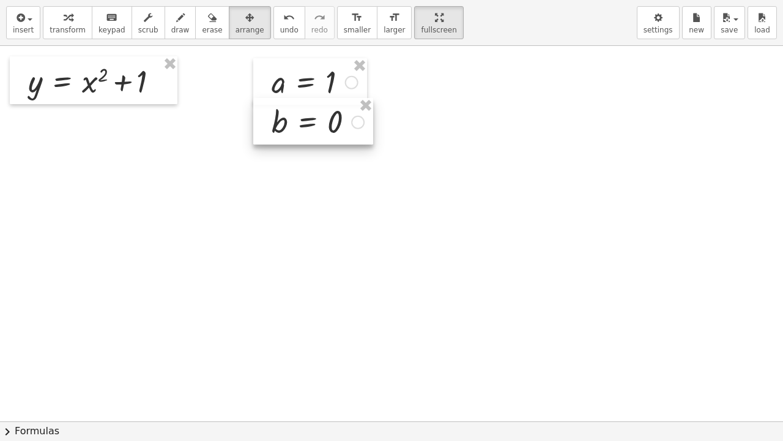
drag, startPoint x: 503, startPoint y: 121, endPoint x: 314, endPoint y: 135, distance: 188.9
click at [314, 135] on div at bounding box center [313, 121] width 120 height 46
click at [487, 113] on div at bounding box center [391, 421] width 783 height 750
click at [323, 127] on div at bounding box center [310, 121] width 120 height 46
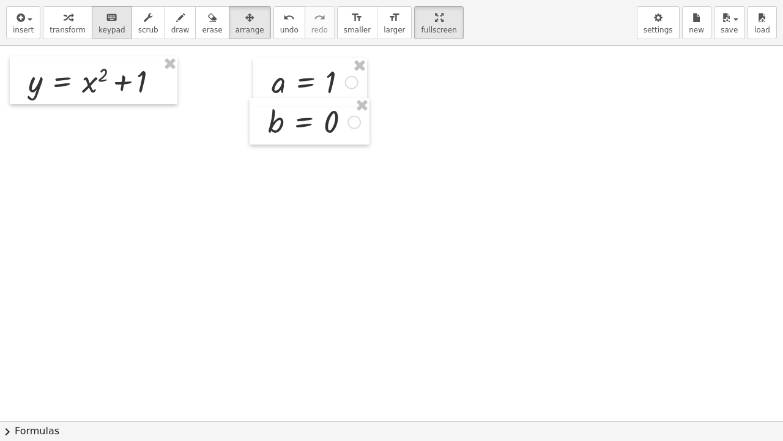
click at [99, 21] on div "keyboard" at bounding box center [112, 17] width 27 height 15
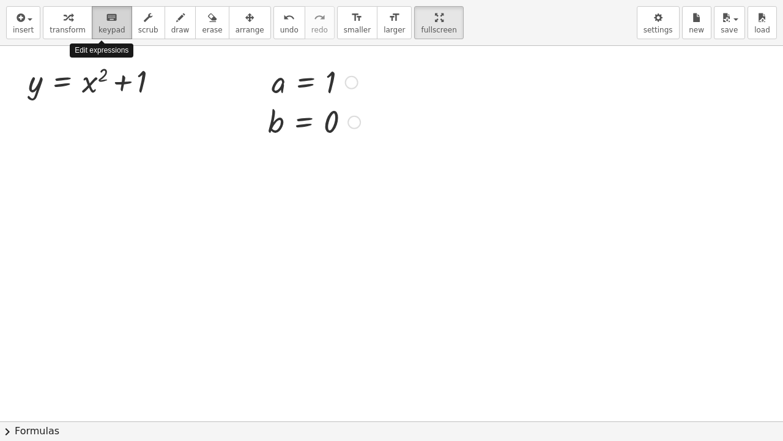
click at [114, 22] on button "keyboard keypad" at bounding box center [112, 22] width 40 height 33
click at [28, 20] on span "button" at bounding box center [30, 19] width 5 height 2
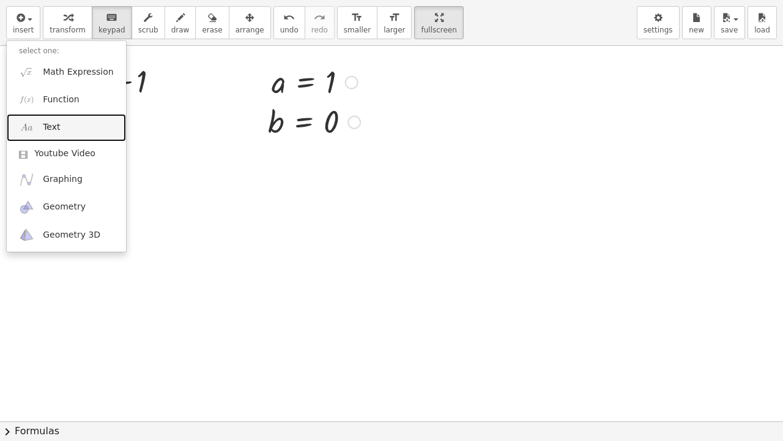
click at [45, 117] on link "Text" at bounding box center [66, 128] width 119 height 28
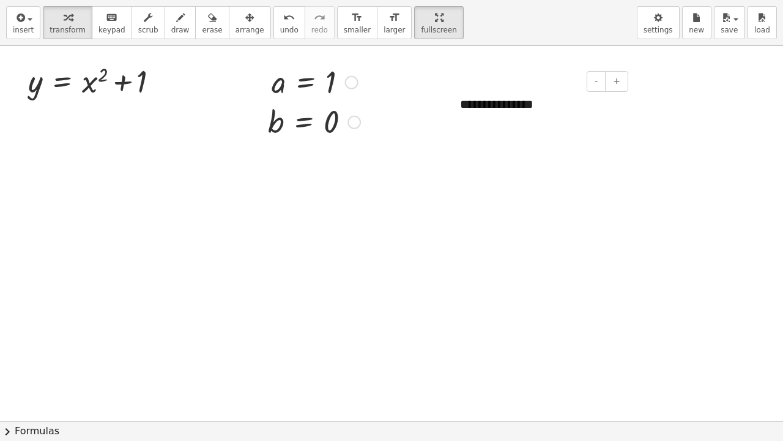
click at [572, 116] on div "**********" at bounding box center [540, 104] width 184 height 42
drag, startPoint x: 567, startPoint y: 100, endPoint x: 471, endPoint y: 103, distance: 95.5
click at [471, 103] on div "**********" at bounding box center [540, 104] width 184 height 42
drag, startPoint x: 515, startPoint y: 99, endPoint x: 542, endPoint y: 91, distance: 28.7
click at [542, 91] on div "**********" at bounding box center [540, 104] width 184 height 42
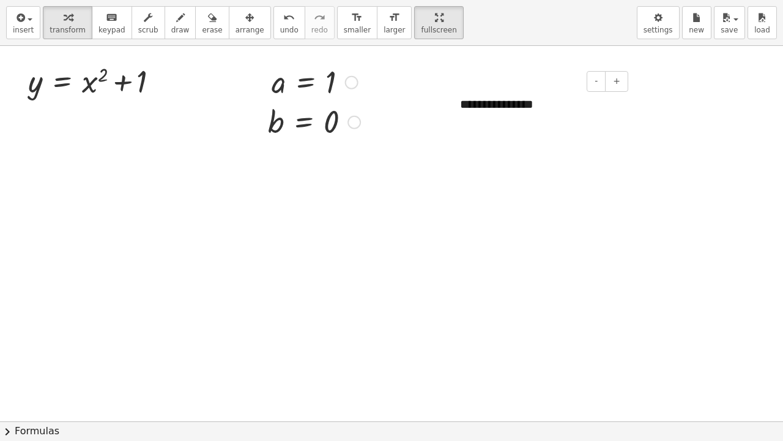
click at [537, 107] on div "**********" at bounding box center [540, 104] width 184 height 42
drag, startPoint x: 537, startPoint y: 107, endPoint x: 449, endPoint y: 108, distance: 88.1
click at [449, 108] on div "**********" at bounding box center [540, 104] width 184 height 42
click at [604, 80] on button "-" at bounding box center [596, 81] width 19 height 21
click at [611, 80] on button "+" at bounding box center [616, 81] width 23 height 21
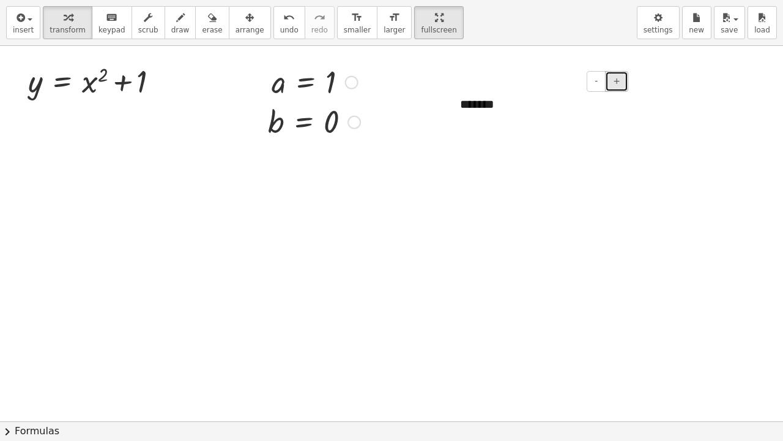
click at [614, 80] on span "+" at bounding box center [616, 81] width 7 height 10
click at [529, 99] on div "*******" at bounding box center [540, 105] width 184 height 45
drag, startPoint x: 524, startPoint y: 103, endPoint x: 454, endPoint y: 113, distance: 70.3
click at [454, 113] on div "- + *******" at bounding box center [540, 105] width 184 height 45
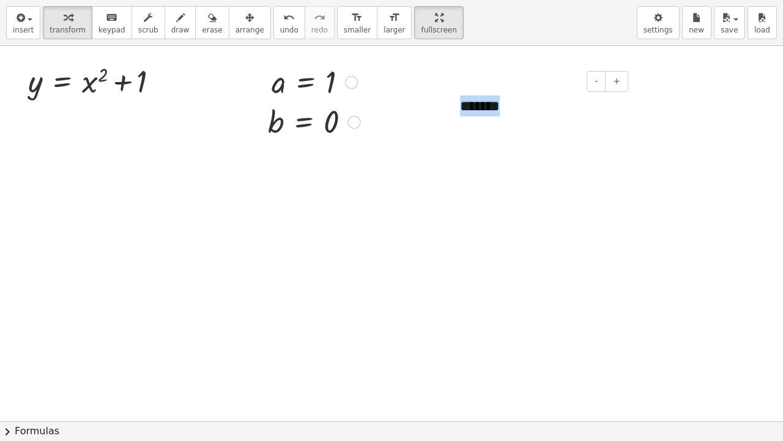
drag, startPoint x: 509, startPoint y: 108, endPoint x: 530, endPoint y: 104, distance: 21.8
click at [530, 104] on div "*******" at bounding box center [540, 105] width 184 height 45
click at [527, 102] on div "*******" at bounding box center [540, 105] width 184 height 45
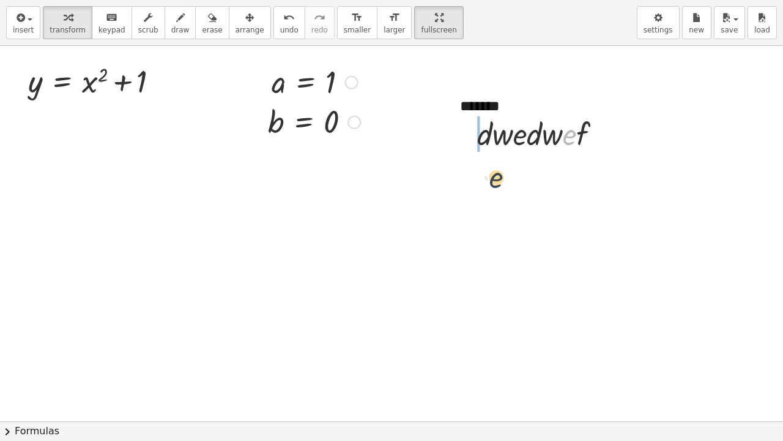
drag, startPoint x: 569, startPoint y: 132, endPoint x: 487, endPoint y: 181, distance: 95.5
drag, startPoint x: 550, startPoint y: 182, endPoint x: 526, endPoint y: 178, distance: 24.8
click at [526, 179] on div at bounding box center [544, 175] width 147 height 42
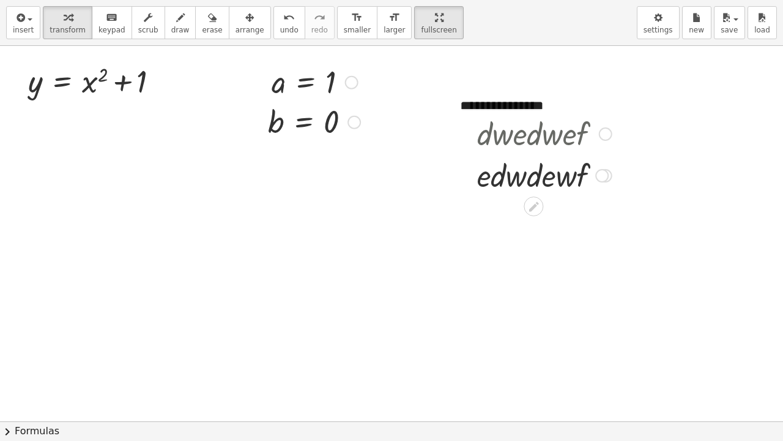
click at [571, 177] on div at bounding box center [544, 175] width 147 height 42
click at [237, 26] on span "arrange" at bounding box center [250, 30] width 29 height 9
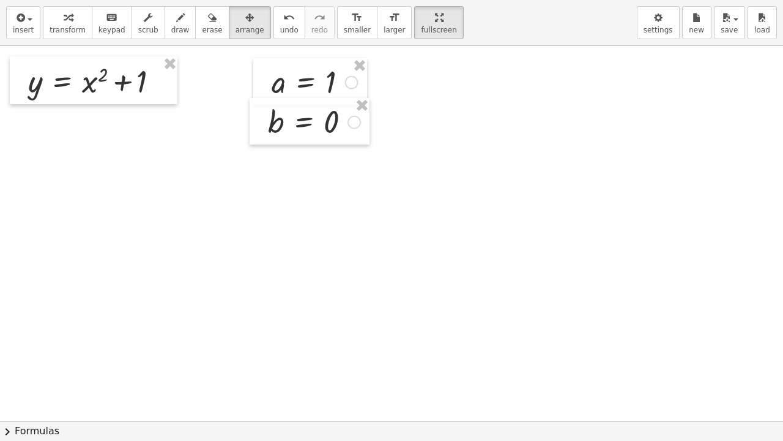
click at [624, 157] on div at bounding box center [391, 421] width 783 height 750
click at [15, 18] on icon "button" at bounding box center [19, 17] width 11 height 15
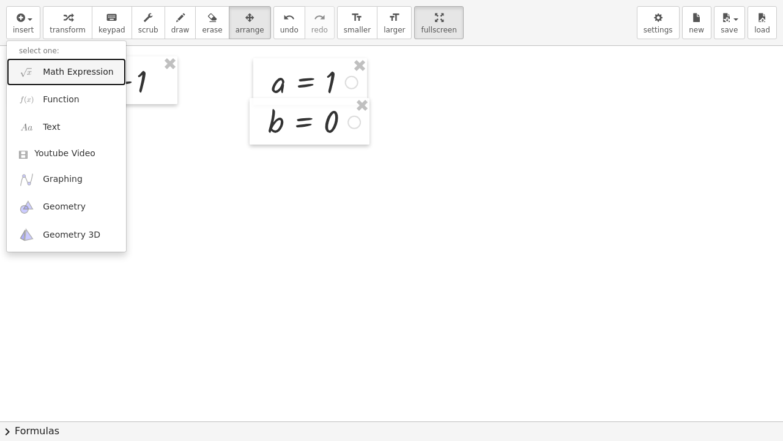
click at [50, 75] on span "Math Expression" at bounding box center [78, 72] width 70 height 12
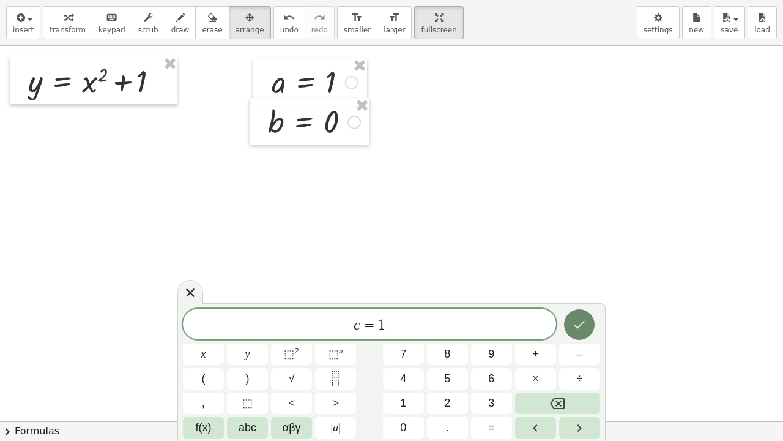
click at [571, 324] on button "Done" at bounding box center [579, 324] width 31 height 31
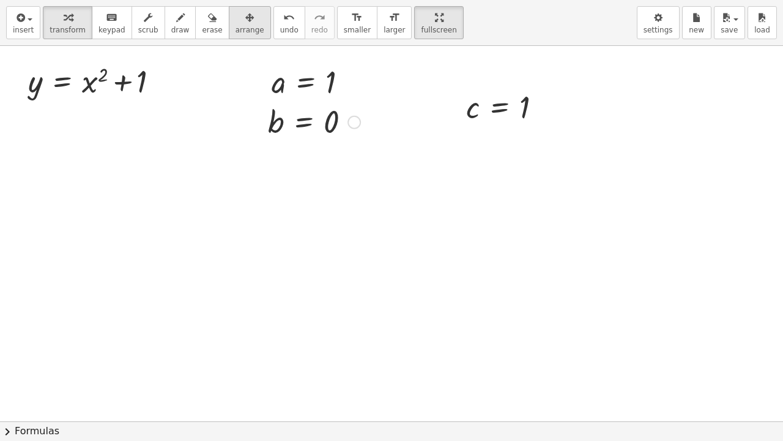
click at [236, 20] on div "button" at bounding box center [250, 17] width 29 height 15
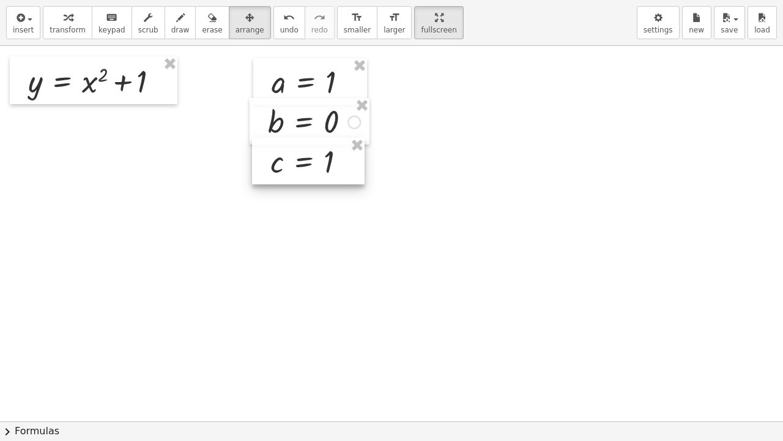
drag, startPoint x: 496, startPoint y: 112, endPoint x: 300, endPoint y: 166, distance: 203.2
click at [300, 166] on div at bounding box center [308, 161] width 113 height 46
click at [450, 86] on div at bounding box center [391, 421] width 783 height 750
click at [469, 160] on div at bounding box center [391, 421] width 783 height 750
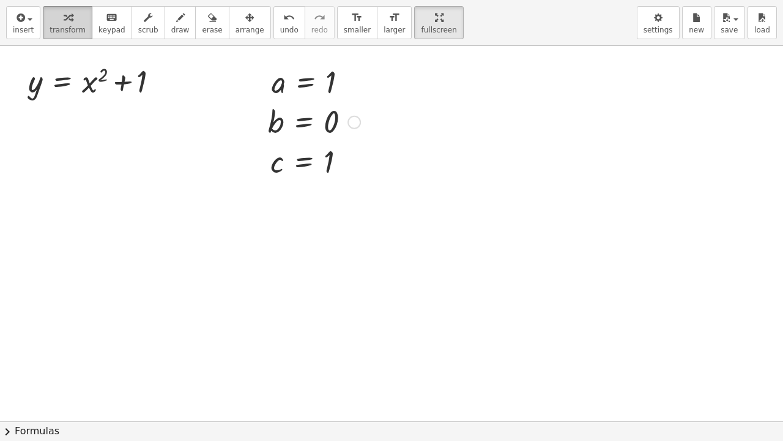
click at [50, 16] on div "button" at bounding box center [68, 17] width 36 height 15
drag, startPoint x: 32, startPoint y: 87, endPoint x: 96, endPoint y: 87, distance: 63.6
click at [97, 87] on div at bounding box center [98, 80] width 152 height 42
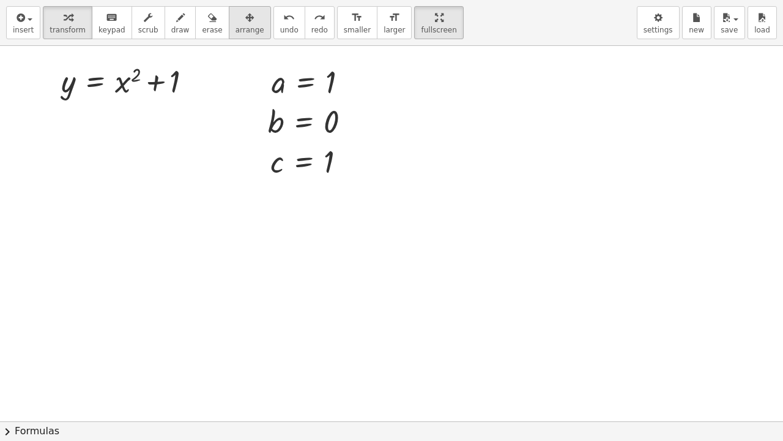
click at [236, 23] on div "button" at bounding box center [250, 17] width 29 height 15
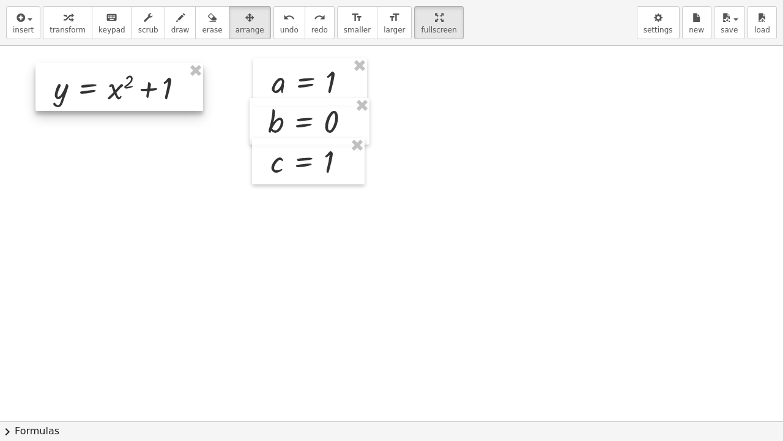
drag, startPoint x: 163, startPoint y: 83, endPoint x: 155, endPoint y: 90, distance: 10.0
click at [155, 90] on div at bounding box center [119, 87] width 168 height 48
click at [180, 135] on div at bounding box center [391, 421] width 783 height 750
click at [538, 203] on div at bounding box center [391, 421] width 783 height 750
drag, startPoint x: 478, startPoint y: 114, endPoint x: 75, endPoint y: 26, distance: 413.3
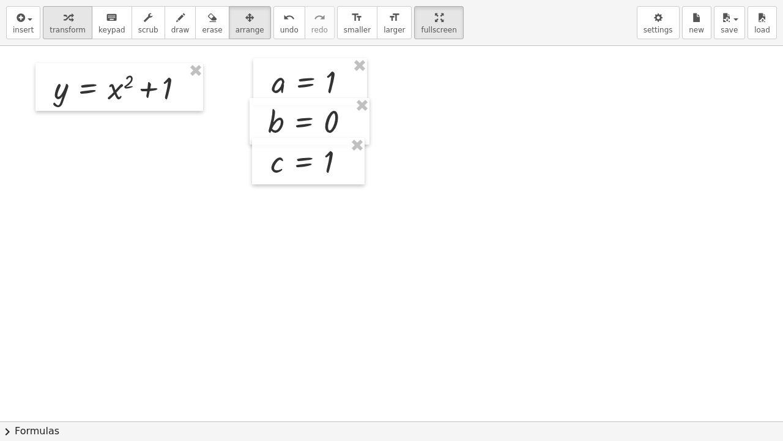
click at [75, 26] on span "transform" at bounding box center [68, 30] width 36 height 9
click at [303, 195] on icon at bounding box center [304, 192] width 11 height 10
click at [302, 190] on span "×" at bounding box center [303, 193] width 7 height 18
click at [352, 168] on div at bounding box center [312, 161] width 97 height 40
click at [350, 164] on div at bounding box center [349, 161] width 13 height 13
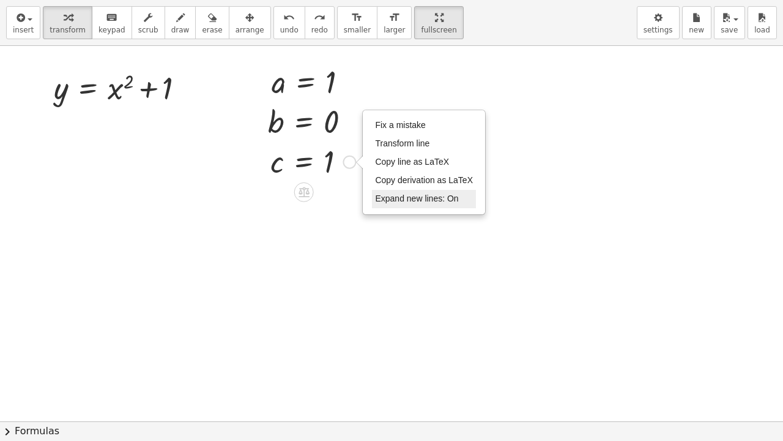
click at [376, 199] on span "Expand new lines: On" at bounding box center [416, 198] width 83 height 10
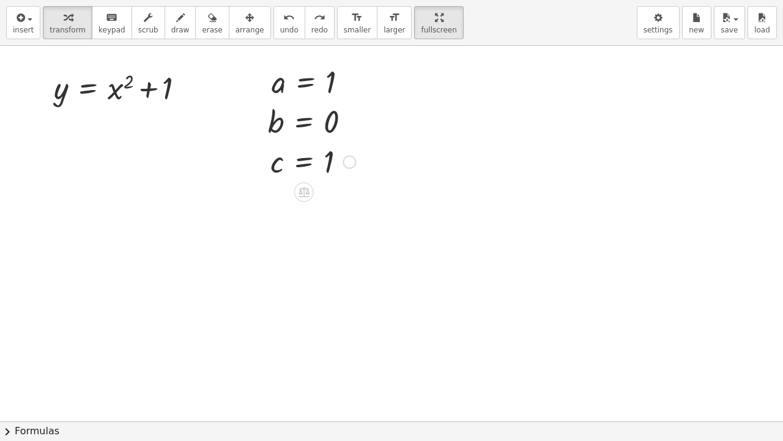
click at [347, 155] on div "Fix a mistake Transform line Copy line as LaTeX Copy derivation as LaTeX Expand…" at bounding box center [349, 161] width 13 height 13
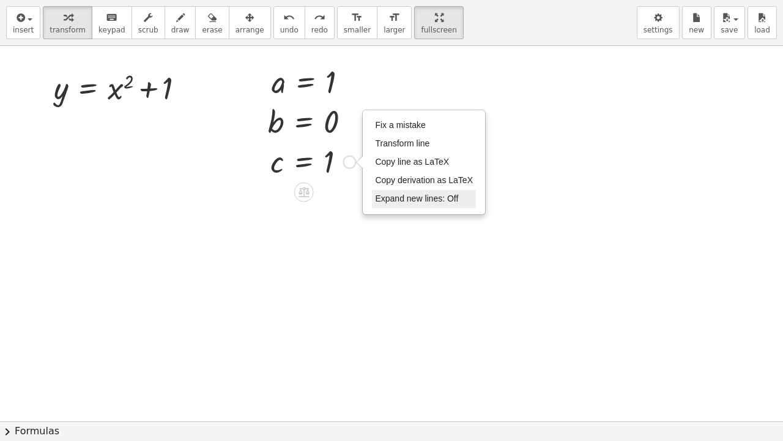
click at [396, 196] on span "Expand new lines: Off" at bounding box center [416, 198] width 83 height 10
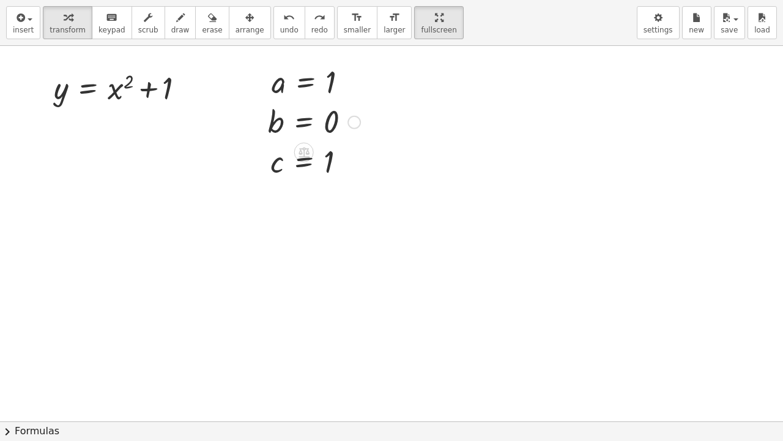
click at [357, 124] on div at bounding box center [354, 122] width 13 height 13
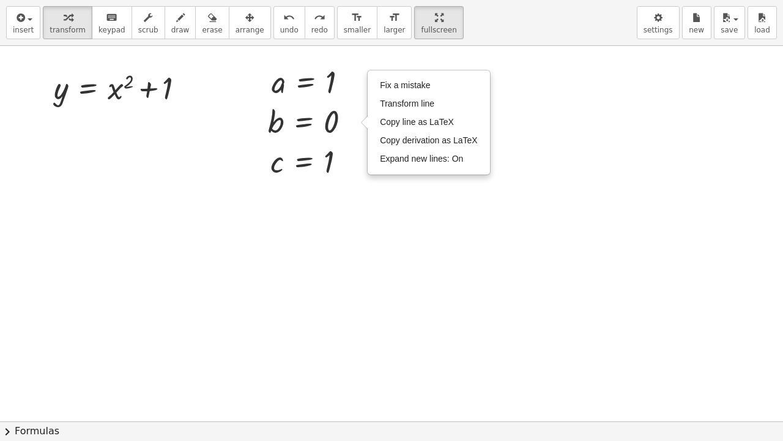
click at [525, 174] on div at bounding box center [391, 421] width 783 height 750
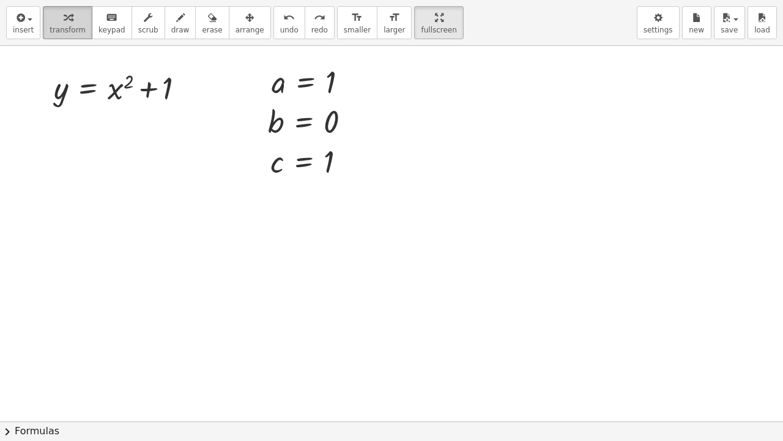
click at [43, 18] on button "transform" at bounding box center [68, 22] width 50 height 33
click at [37, 23] on div "insert select one: Math Expression Function Text Youtube Video Graphing Geometr…" at bounding box center [391, 23] width 783 height 46
click at [24, 28] on span "insert" at bounding box center [23, 30] width 21 height 9
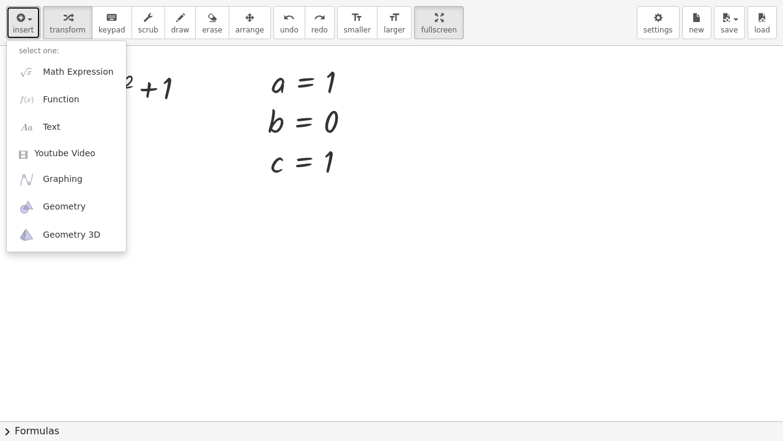
click at [168, 176] on div at bounding box center [391, 421] width 783 height 750
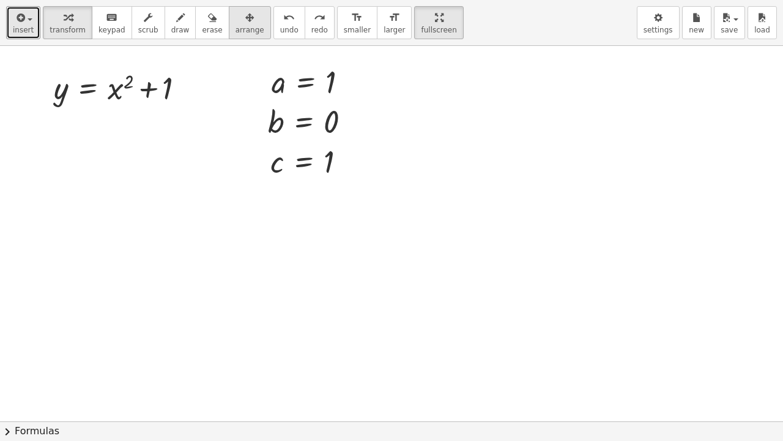
click at [236, 26] on span "arrange" at bounding box center [250, 30] width 29 height 9
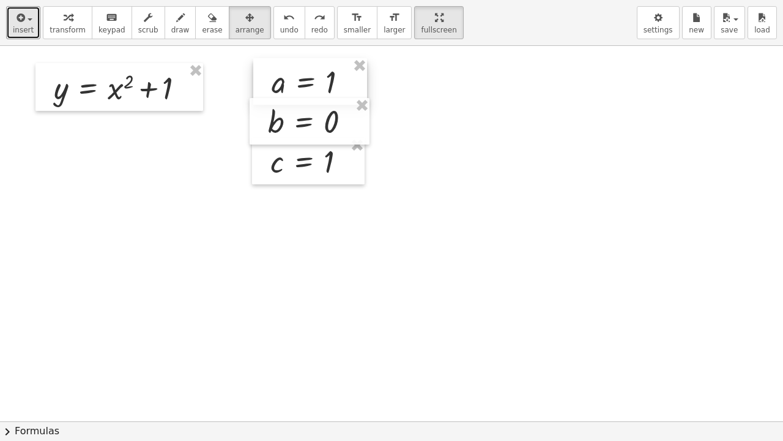
click at [292, 84] on div at bounding box center [310, 81] width 114 height 46
click at [302, 135] on div at bounding box center [310, 121] width 120 height 46
click at [309, 160] on div at bounding box center [308, 161] width 113 height 46
drag, startPoint x: 310, startPoint y: 160, endPoint x: 310, endPoint y: 168, distance: 8.0
click at [310, 168] on div at bounding box center [308, 169] width 113 height 46
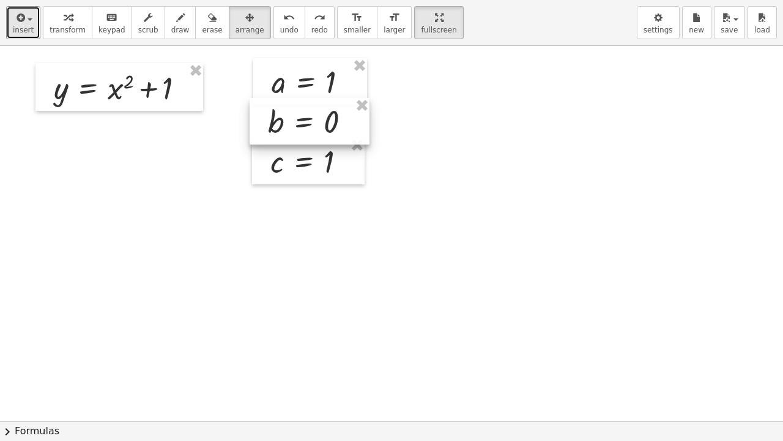
click at [310, 130] on div at bounding box center [310, 121] width 120 height 46
click at [316, 159] on div at bounding box center [308, 161] width 113 height 46
click at [310, 86] on div at bounding box center [310, 81] width 114 height 46
drag, startPoint x: 235, startPoint y: 54, endPoint x: 387, endPoint y: 204, distance: 213.7
click at [387, 204] on div at bounding box center [391, 421] width 783 height 751
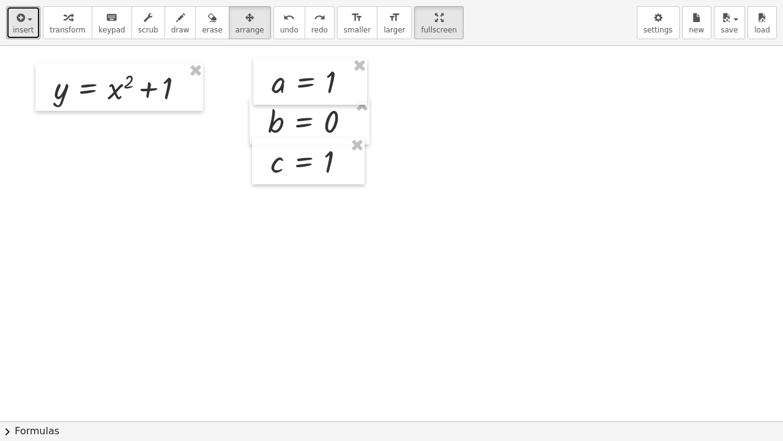
click at [445, 152] on div at bounding box center [391, 421] width 783 height 751
click at [480, 230] on div at bounding box center [391, 421] width 783 height 751
click at [236, 26] on span "arrange" at bounding box center [250, 30] width 29 height 9
click at [64, 21] on icon "button" at bounding box center [68, 17] width 9 height 15
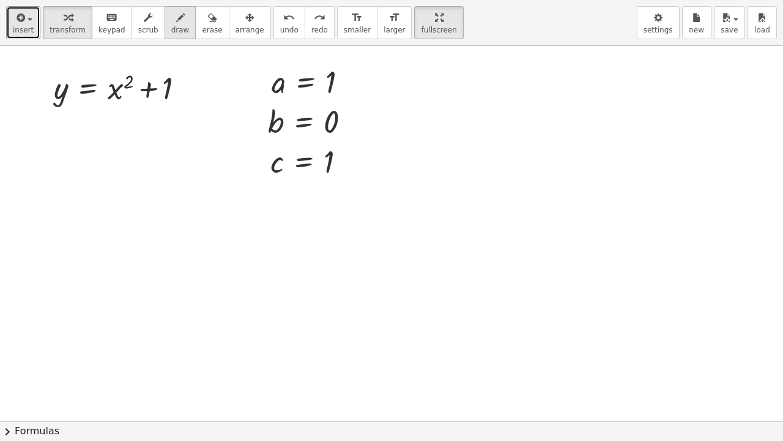
click at [176, 17] on icon "button" at bounding box center [180, 17] width 9 height 15
click at [122, 72] on div at bounding box center [391, 421] width 783 height 751
drag, startPoint x: 103, startPoint y: 97, endPoint x: 109, endPoint y: 102, distance: 7.5
click at [109, 102] on div at bounding box center [391, 421] width 783 height 751
drag, startPoint x: 101, startPoint y: 100, endPoint x: 283, endPoint y: 98, distance: 181.7
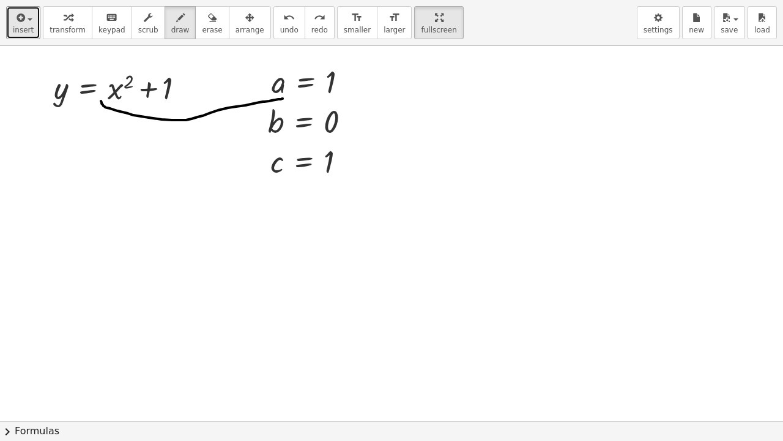
click at [283, 98] on div at bounding box center [391, 421] width 783 height 751
drag, startPoint x: 331, startPoint y: 65, endPoint x: 284, endPoint y: 105, distance: 61.7
click at [313, 66] on div at bounding box center [391, 421] width 783 height 751
drag, startPoint x: 322, startPoint y: 67, endPoint x: 316, endPoint y: 59, distance: 10.0
click at [312, 58] on div at bounding box center [391, 421] width 783 height 751
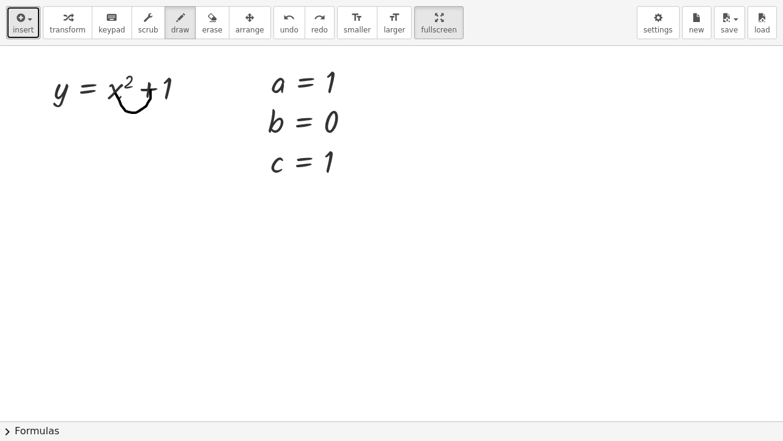
drag, startPoint x: 116, startPoint y: 93, endPoint x: 150, endPoint y: 89, distance: 34.5
click at [151, 89] on div at bounding box center [391, 421] width 783 height 751
click at [67, 11] on div "button" at bounding box center [68, 17] width 36 height 15
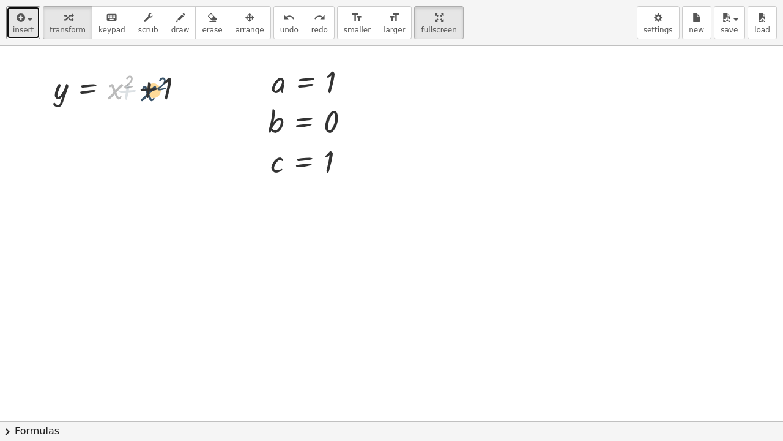
drag, startPoint x: 119, startPoint y: 91, endPoint x: 149, endPoint y: 84, distance: 30.6
click at [150, 86] on div at bounding box center [124, 87] width 152 height 42
click at [118, 93] on div at bounding box center [124, 87] width 152 height 42
drag, startPoint x: 127, startPoint y: 84, endPoint x: 177, endPoint y: 49, distance: 61.1
drag, startPoint x: 114, startPoint y: 91, endPoint x: 166, endPoint y: 89, distance: 52.0
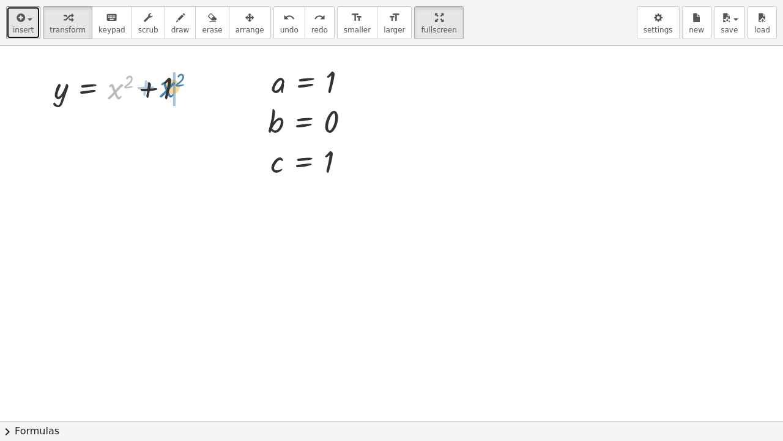
click at [166, 89] on div at bounding box center [124, 87] width 152 height 42
click at [116, 89] on div at bounding box center [124, 87] width 152 height 42
drag, startPoint x: 116, startPoint y: 89, endPoint x: 177, endPoint y: 89, distance: 61.2
click at [177, 89] on div at bounding box center [124, 87] width 152 height 42
drag, startPoint x: 116, startPoint y: 92, endPoint x: 157, endPoint y: 220, distance: 134.3
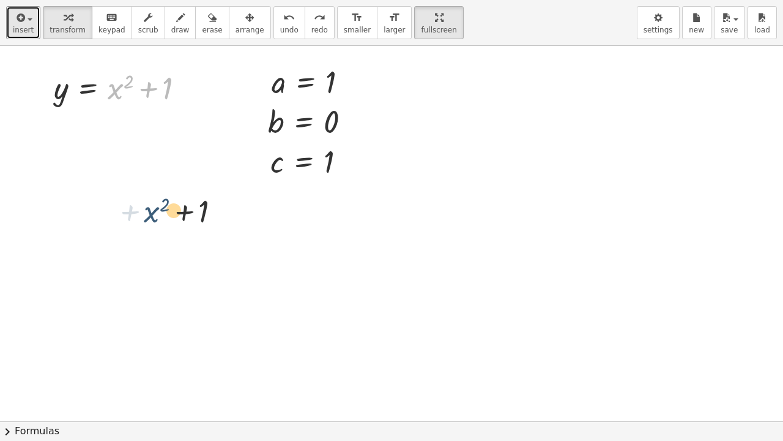
click at [157, 220] on div "+ x 2 + 1 y = + x 2 + 1 a = 1 b = 0 Fix a mistake Transform line Copy line as L…" at bounding box center [391, 421] width 783 height 751
click at [518, 235] on div at bounding box center [391, 421] width 783 height 751
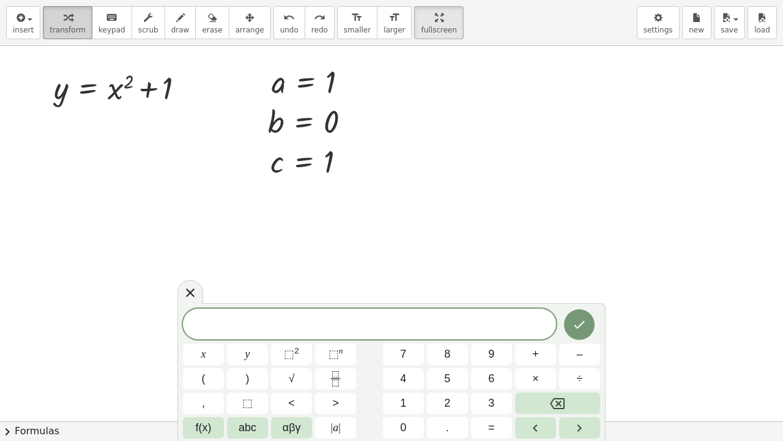
click at [69, 19] on div "button" at bounding box center [68, 17] width 36 height 15
click at [189, 288] on icon at bounding box center [190, 292] width 15 height 15
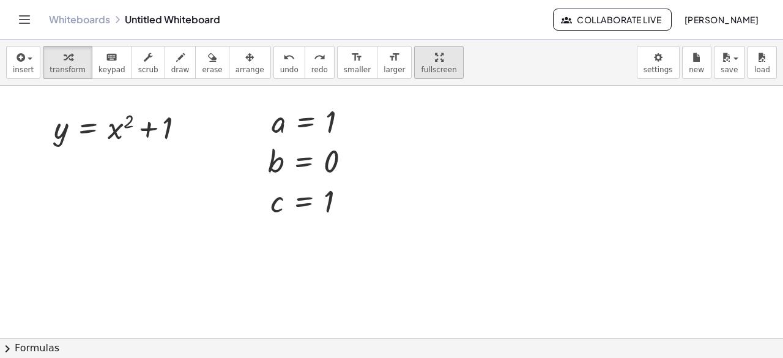
click at [421, 65] on span "fullscreen" at bounding box center [438, 69] width 35 height 9
drag, startPoint x: 407, startPoint y: 64, endPoint x: 407, endPoint y: 117, distance: 53.2
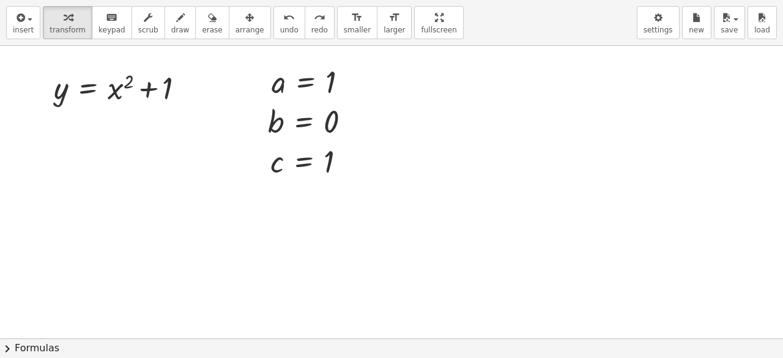
click at [407, 117] on div "insert select one: Math Expression Function Text Youtube Video Graphing Geometr…" at bounding box center [391, 179] width 783 height 358
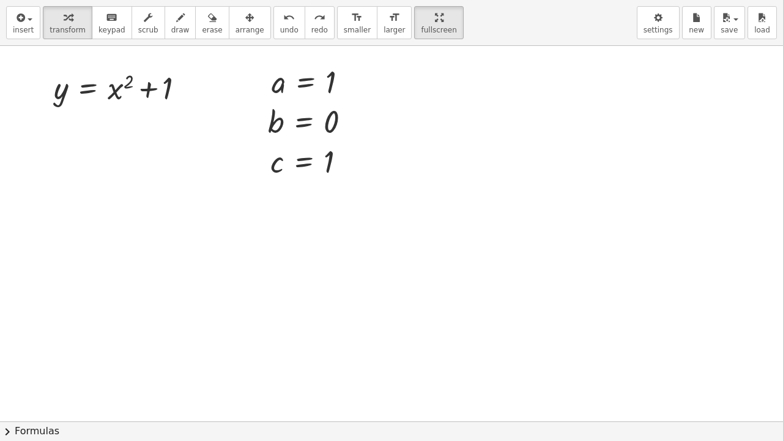
click at [504, 6] on div "insert select one: Math Expression Function Text Youtube Video Graphing Geometr…" at bounding box center [391, 23] width 783 height 46
click at [103, 30] on span "keypad" at bounding box center [112, 30] width 27 height 9
click at [138, 31] on span "scrub" at bounding box center [148, 30] width 20 height 9
click at [67, 28] on span "transform" at bounding box center [68, 30] width 36 height 9
click at [117, 32] on button "keyboard keypad" at bounding box center [112, 22] width 40 height 33
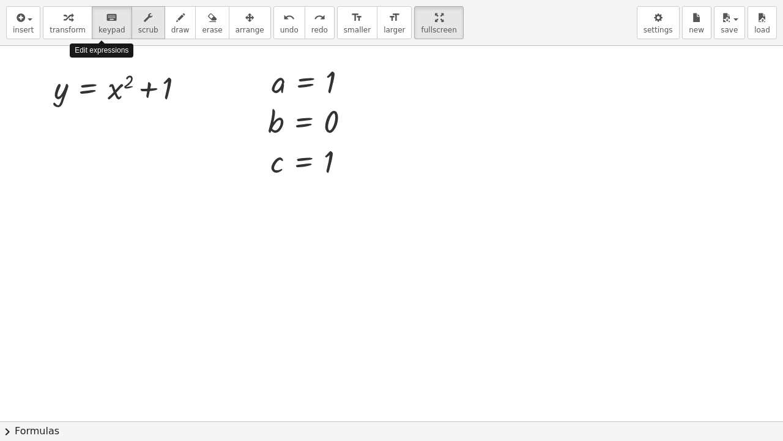
click at [138, 31] on span "scrub" at bounding box center [148, 30] width 20 height 9
click at [162, 71] on div at bounding box center [124, 87] width 152 height 42
click at [164, 70] on div "▲" at bounding box center [167, 72] width 8 height 11
click at [168, 105] on div "▼" at bounding box center [167, 105] width 8 height 11
drag, startPoint x: 168, startPoint y: 105, endPoint x: 185, endPoint y: 121, distance: 23.8
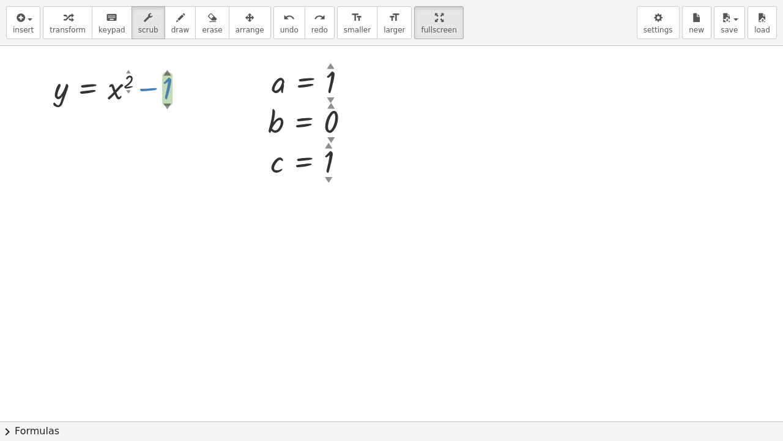
click at [185, 121] on div "y = + x 2 ▲ ▼ − 1 ▲ ▼ a = 1 ▲ ▼ b = 0 ▲ ▼ Fix a mistake Transform line Copy lin…" at bounding box center [391, 421] width 783 height 750
click at [152, 160] on div at bounding box center [391, 421] width 783 height 750
click at [99, 171] on div at bounding box center [391, 421] width 783 height 750
drag, startPoint x: 328, startPoint y: 180, endPoint x: 330, endPoint y: 192, distance: 12.5
click at [330, 192] on div "y = + x 2 ▲ ▼ + 1 ▲ ▼ a = 1 ▲ ▼ b = 0 ▲ ▼ Fix a mistake Transform line Copy lin…" at bounding box center [391, 421] width 783 height 750
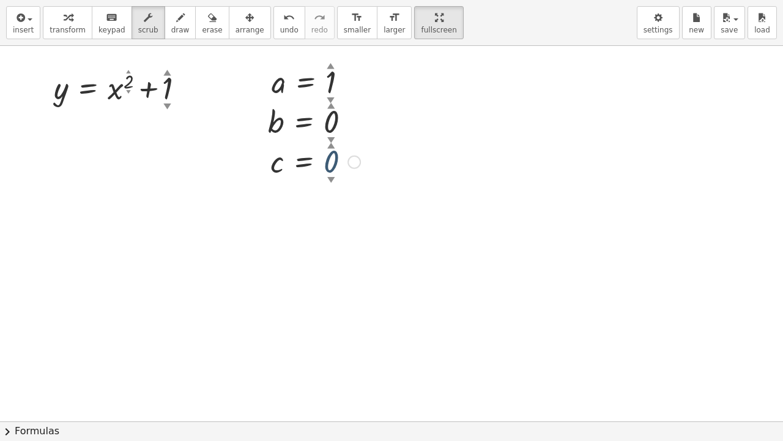
click at [355, 200] on div at bounding box center [391, 421] width 783 height 750
click at [72, 26] on span "transform" at bounding box center [68, 30] width 36 height 9
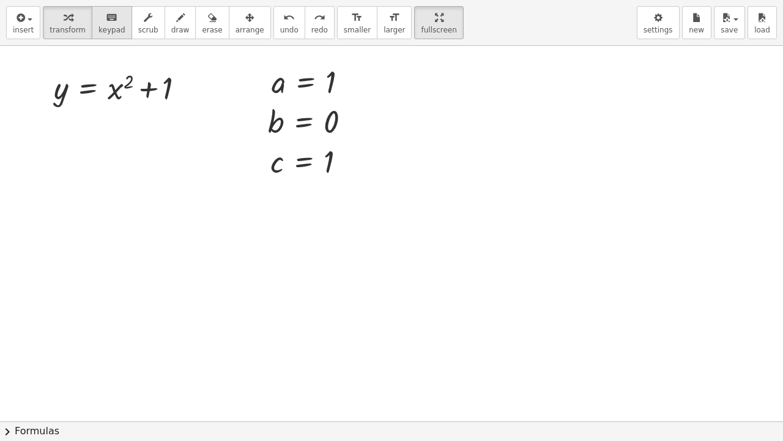
click at [104, 34] on button "keyboard keypad" at bounding box center [112, 22] width 40 height 33
click at [144, 29] on button "scrub" at bounding box center [149, 22] width 34 height 33
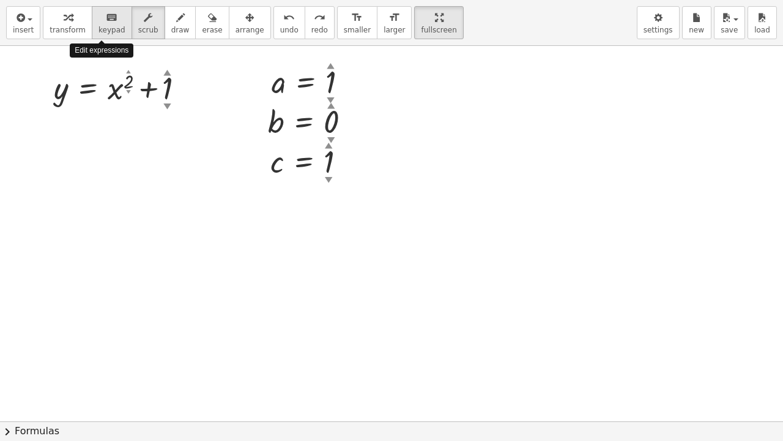
click at [106, 21] on icon "keyboard" at bounding box center [112, 17] width 12 height 15
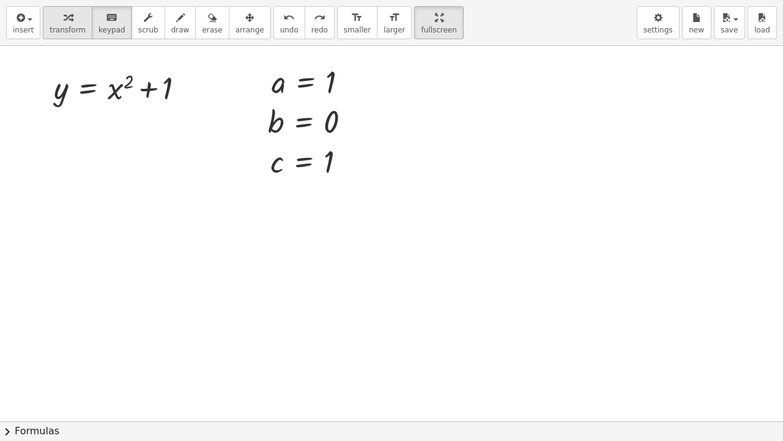
click at [70, 27] on span "transform" at bounding box center [68, 30] width 36 height 9
drag, startPoint x: 398, startPoint y: 24, endPoint x: 398, endPoint y: -29, distance: 53.2
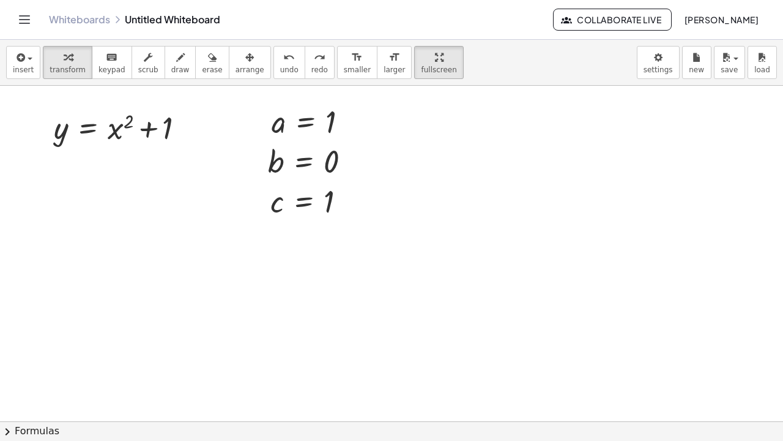
click at [398, 0] on html "Graspable Math Activities Whiteboards Classes Account v1.28.5 | Privacy policy …" at bounding box center [391, 220] width 783 height 441
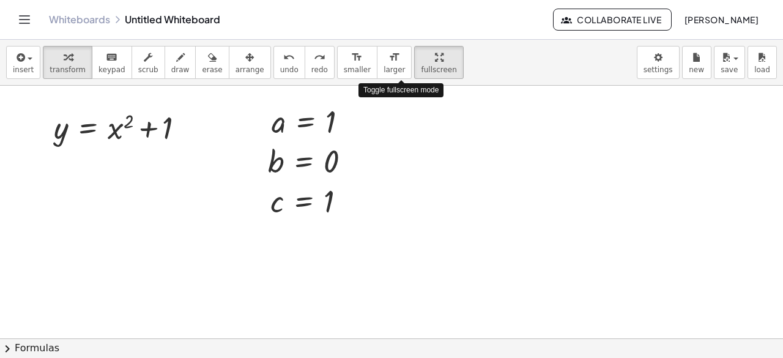
drag, startPoint x: 393, startPoint y: 62, endPoint x: 393, endPoint y: 115, distance: 53.2
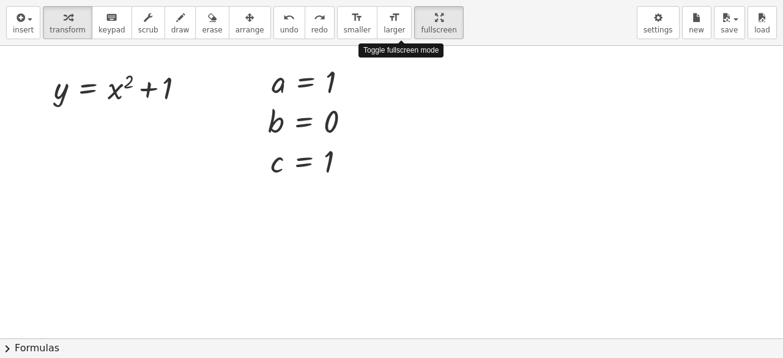
click at [393, 115] on div "insert select one: Math Expression Function Text Youtube Video Graphing Geometr…" at bounding box center [391, 179] width 783 height 358
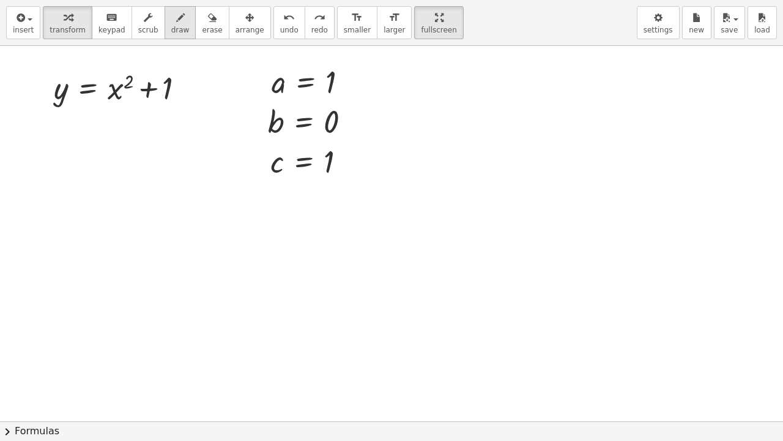
click at [171, 22] on div "button" at bounding box center [180, 17] width 18 height 15
click at [127, 73] on div at bounding box center [391, 421] width 783 height 750
